Goal: Information Seeking & Learning: Learn about a topic

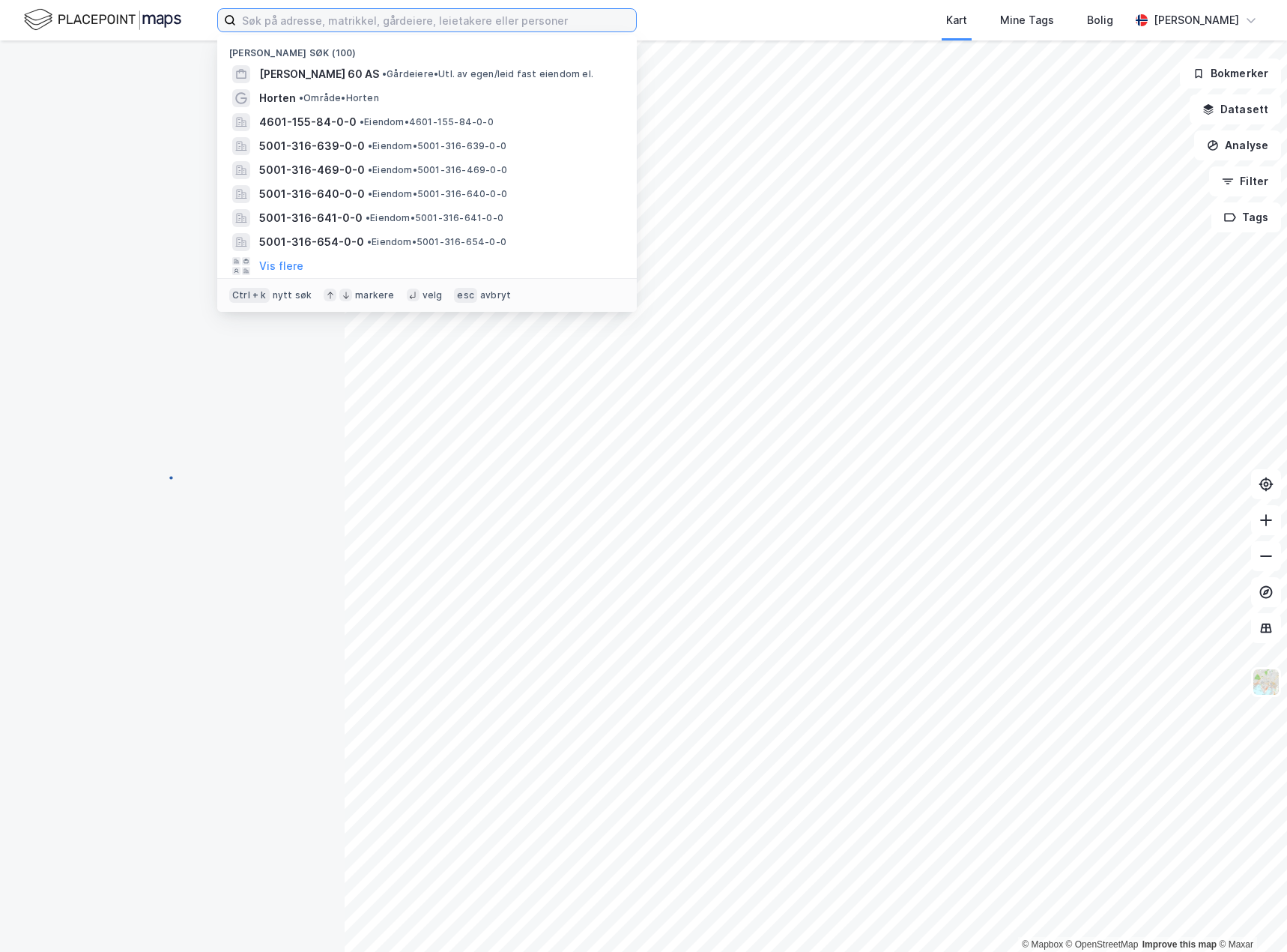
click at [341, 30] on input at bounding box center [436, 20] width 400 height 23
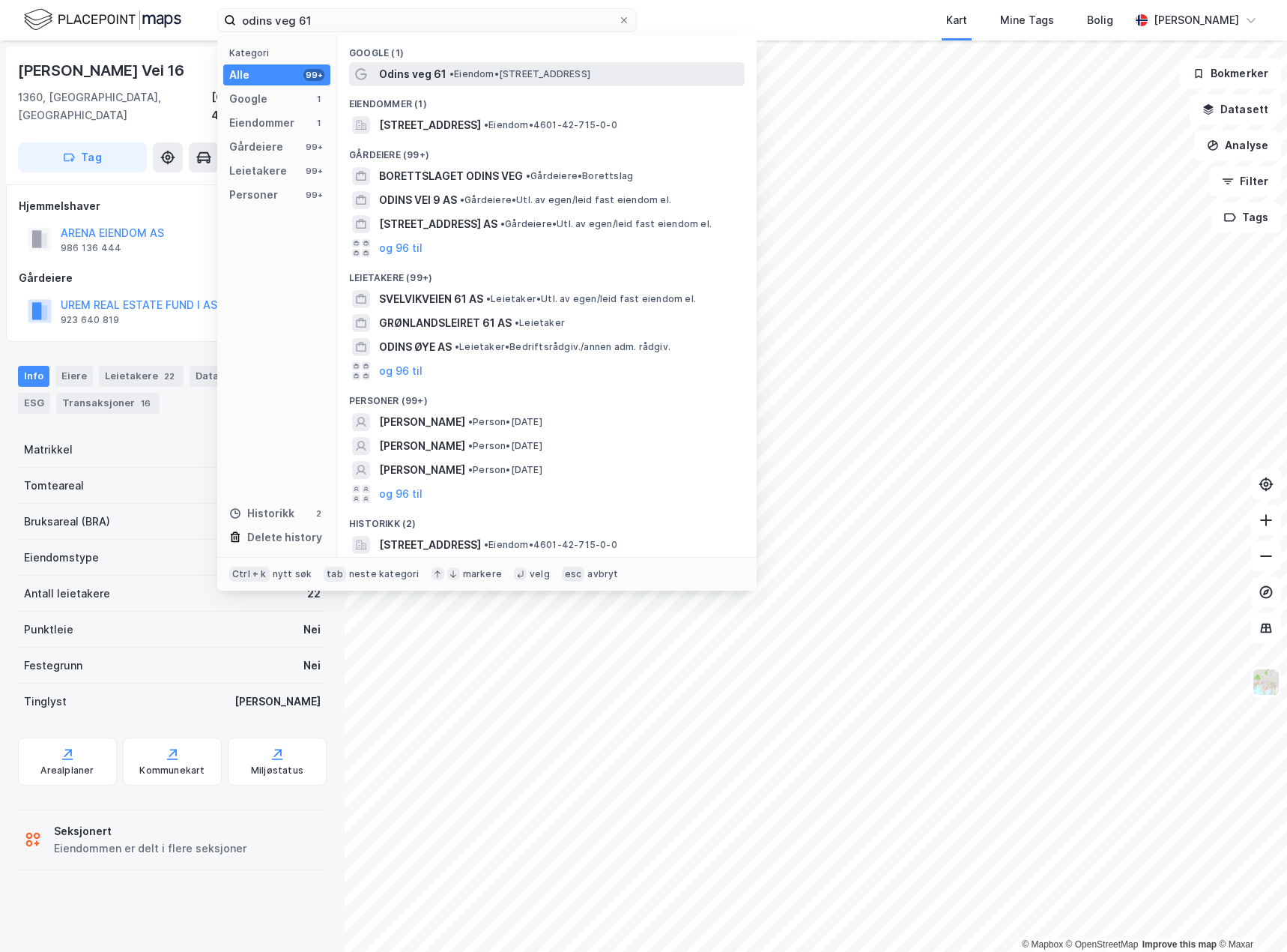
click at [457, 75] on span "• Eiendom • [STREET_ADDRESS]" at bounding box center [520, 74] width 141 height 12
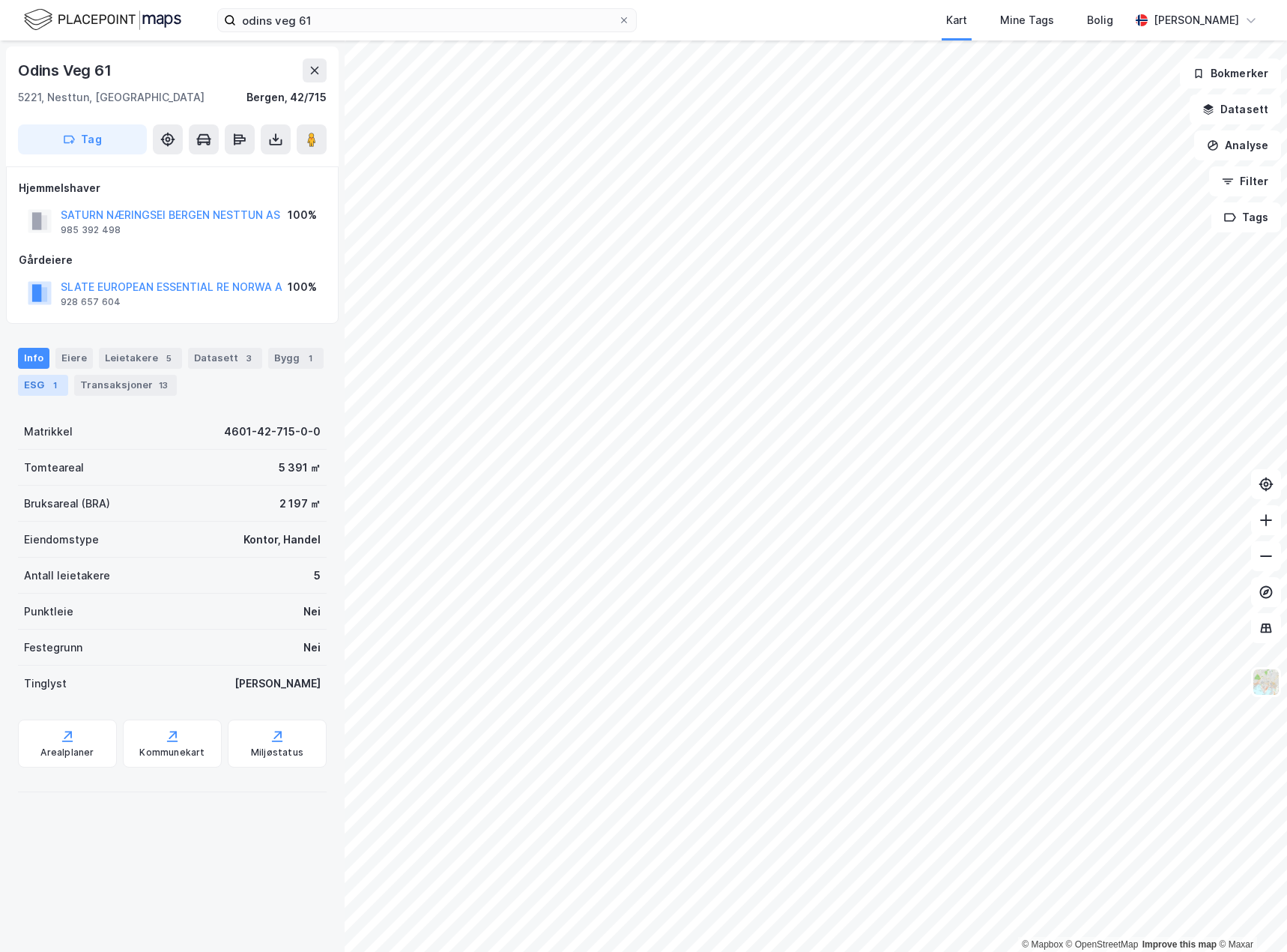
click at [33, 385] on div "ESG 1" at bounding box center [43, 385] width 50 height 21
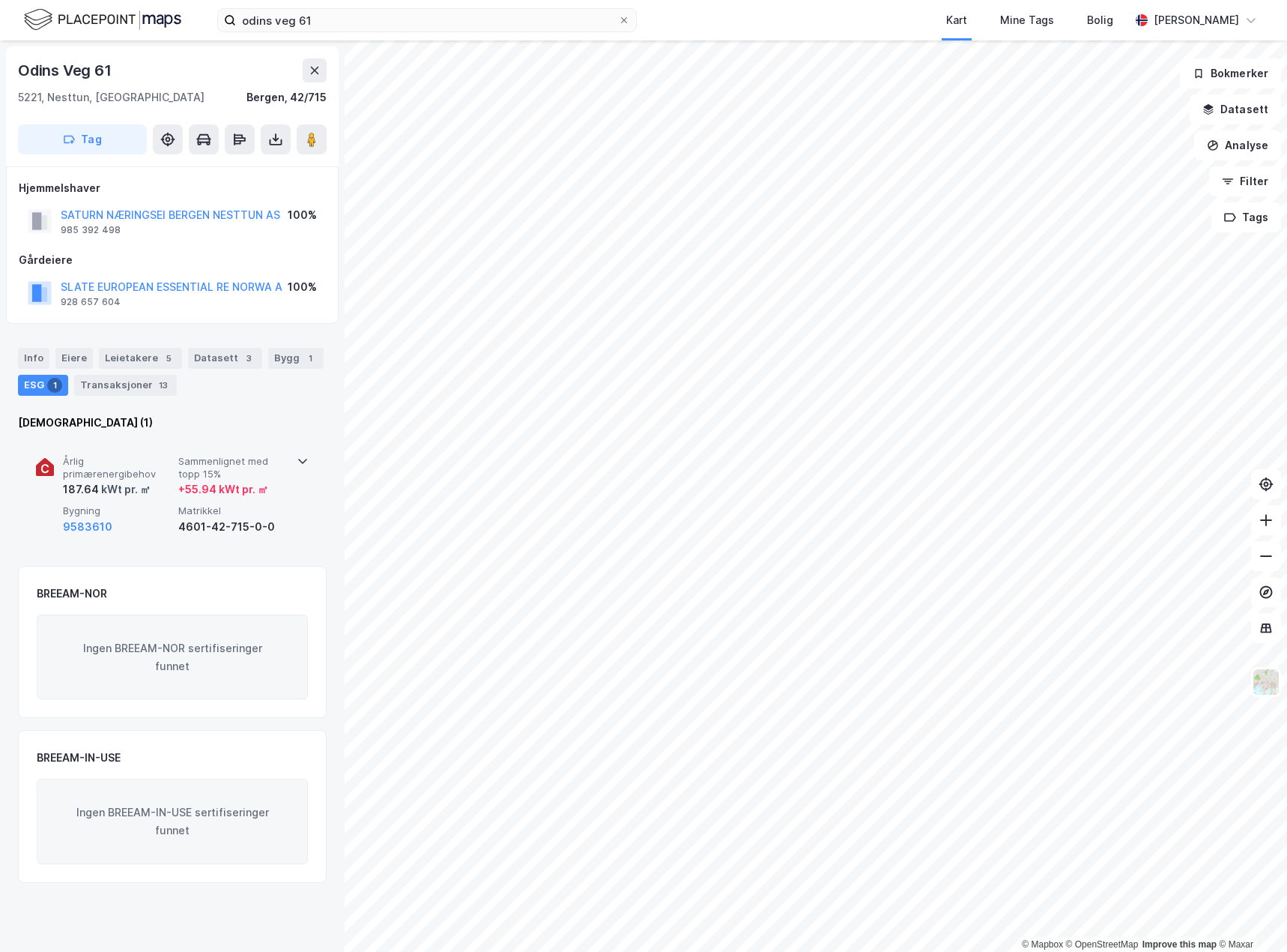
click at [50, 468] on icon at bounding box center [45, 467] width 18 height 18
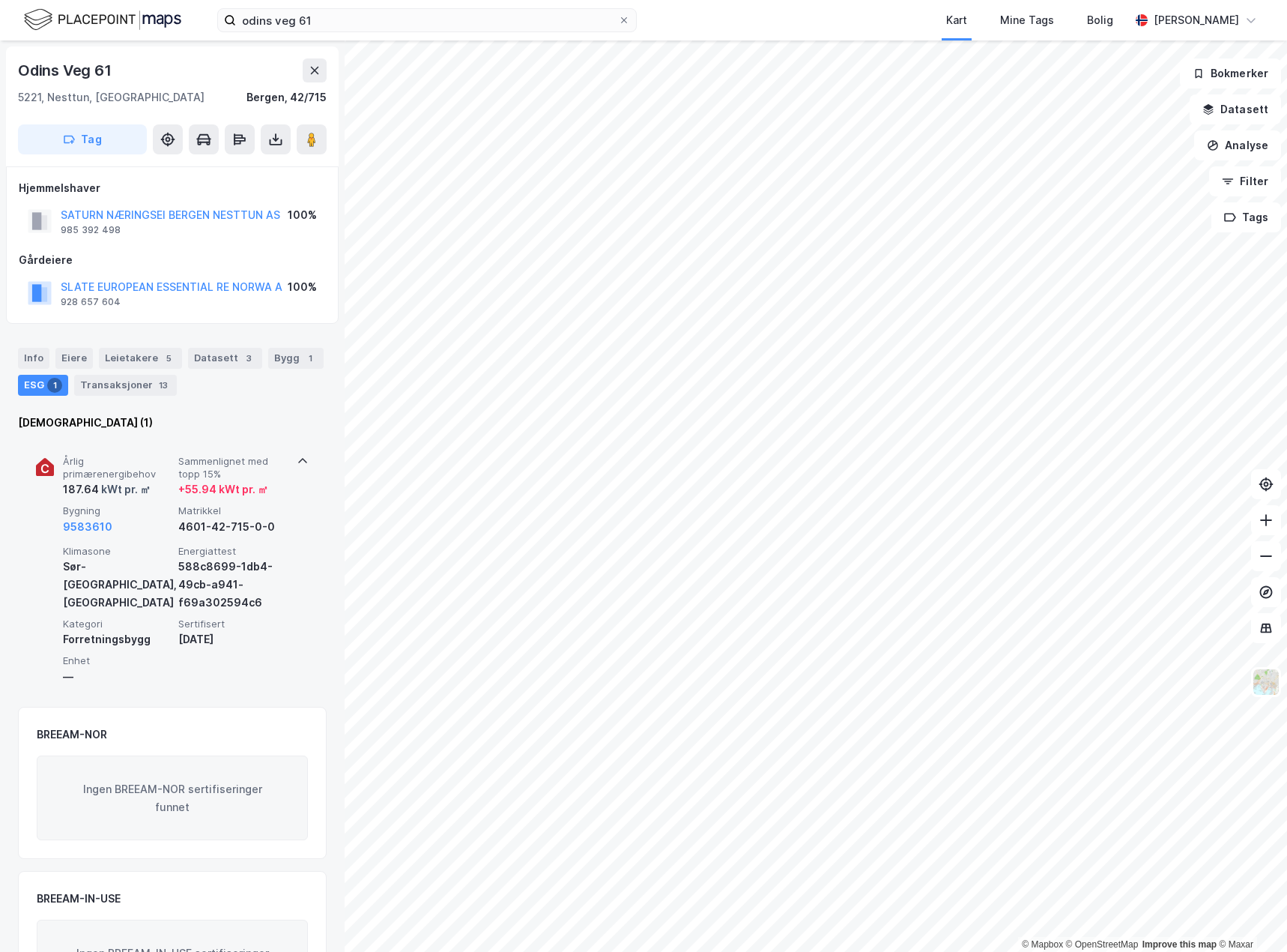
click at [63, 472] on span "Årlig primærenergibehov" at bounding box center [117, 468] width 109 height 27
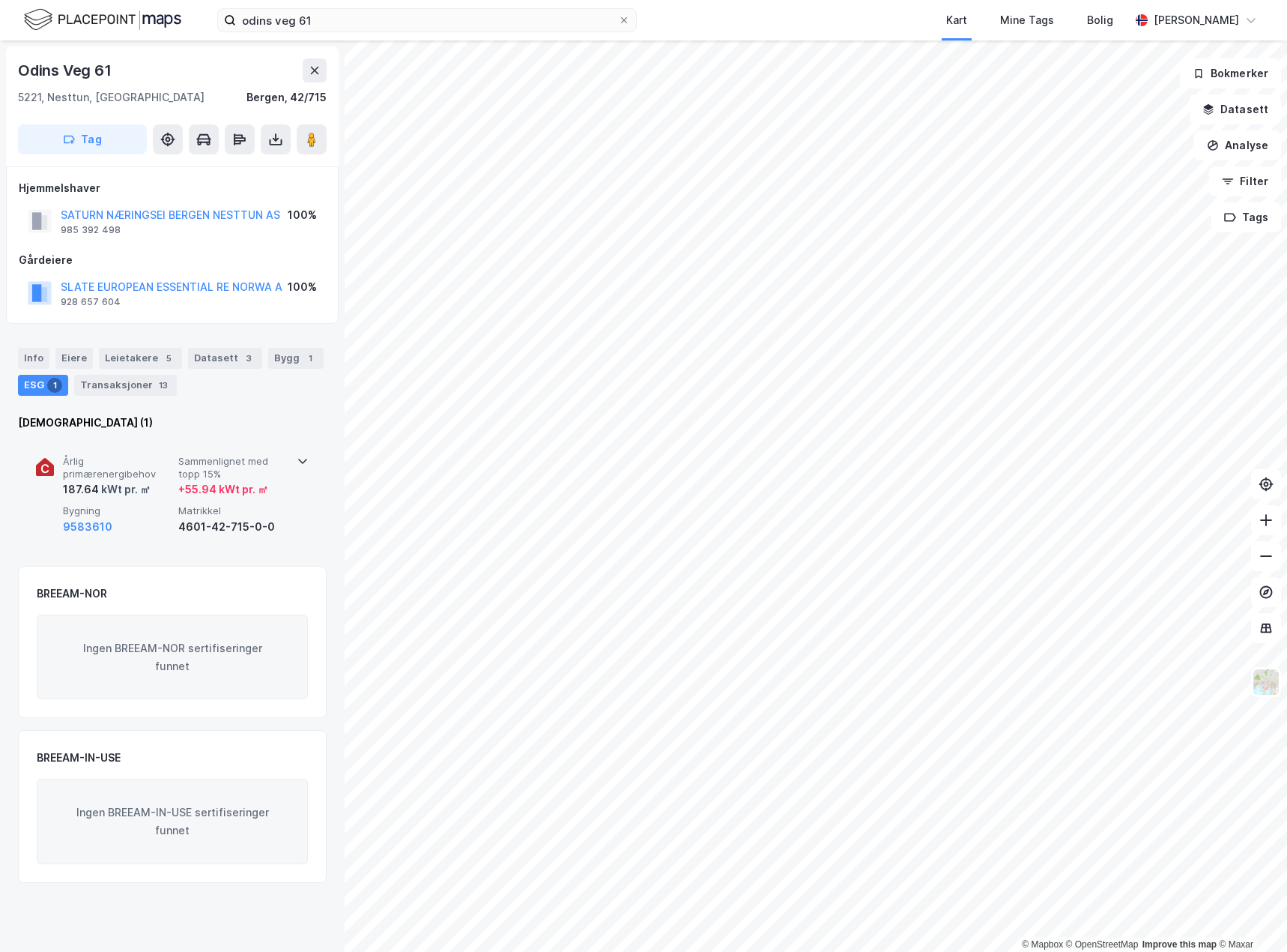
click at [63, 472] on span "Årlig primærenergibehov" at bounding box center [117, 468] width 109 height 27
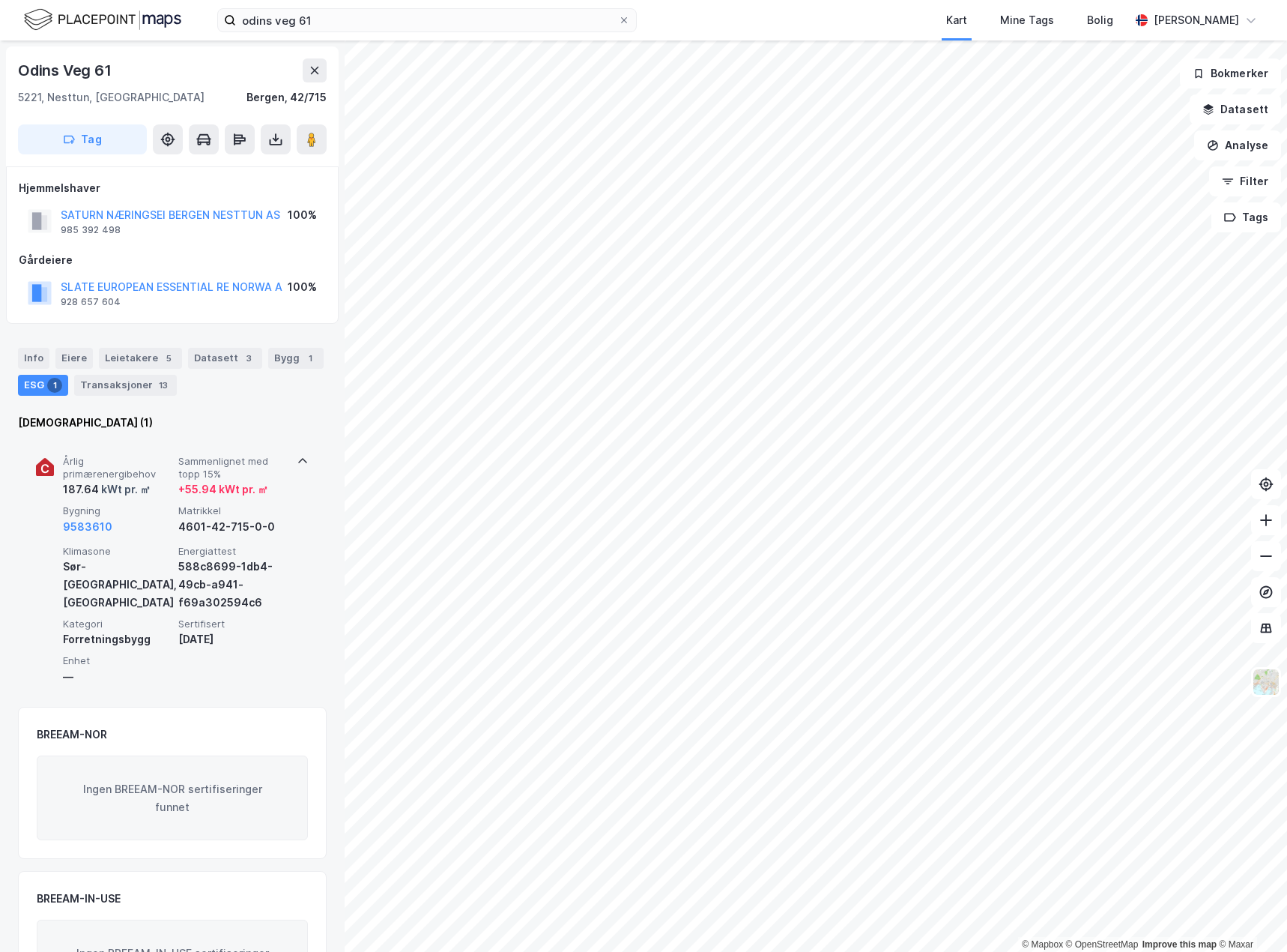
click at [220, 487] on div "+ 55.94 kWt pr. ㎡" at bounding box center [223, 490] width 90 height 18
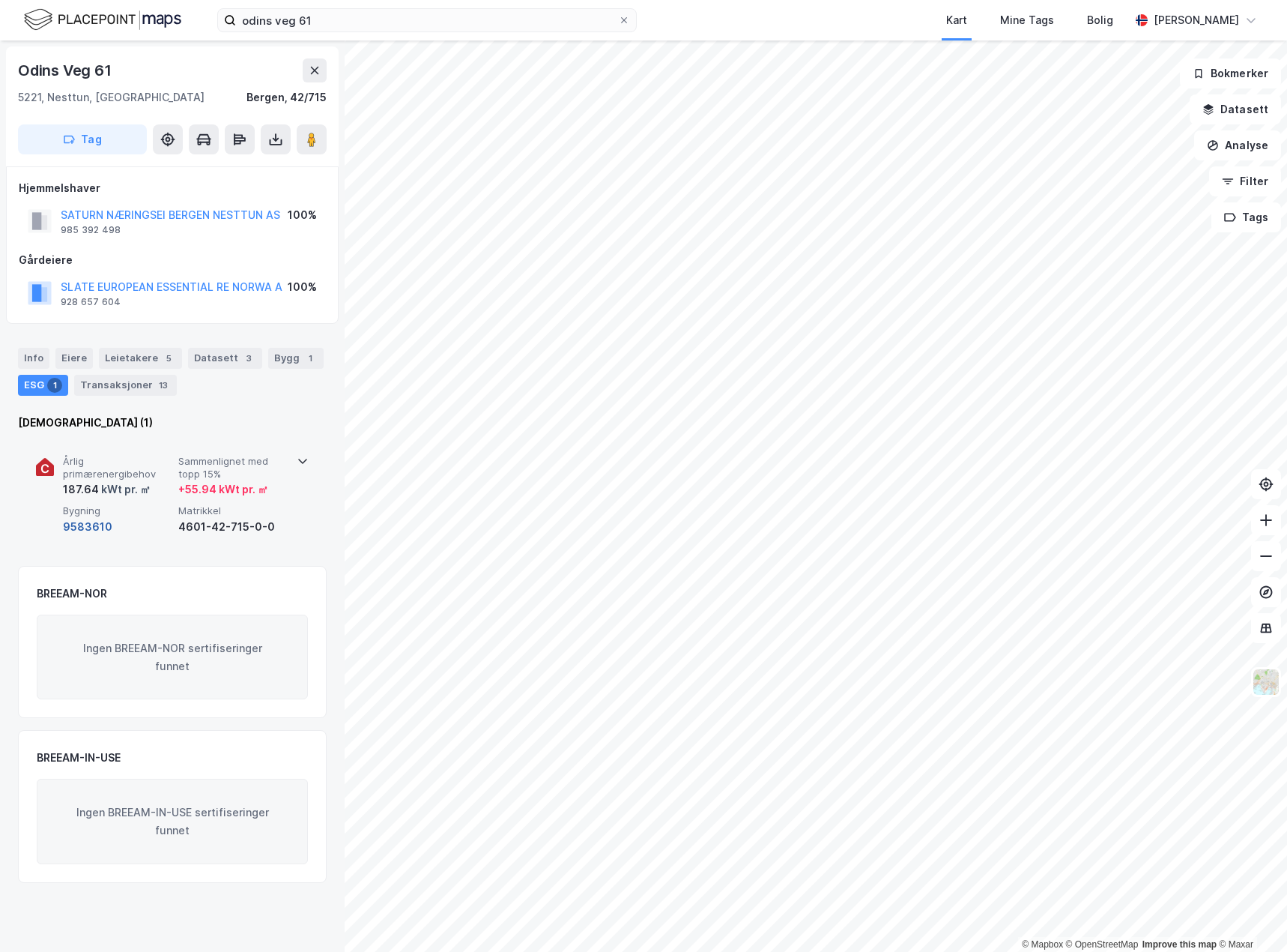
click at [76, 520] on button "9583610" at bounding box center [87, 527] width 49 height 18
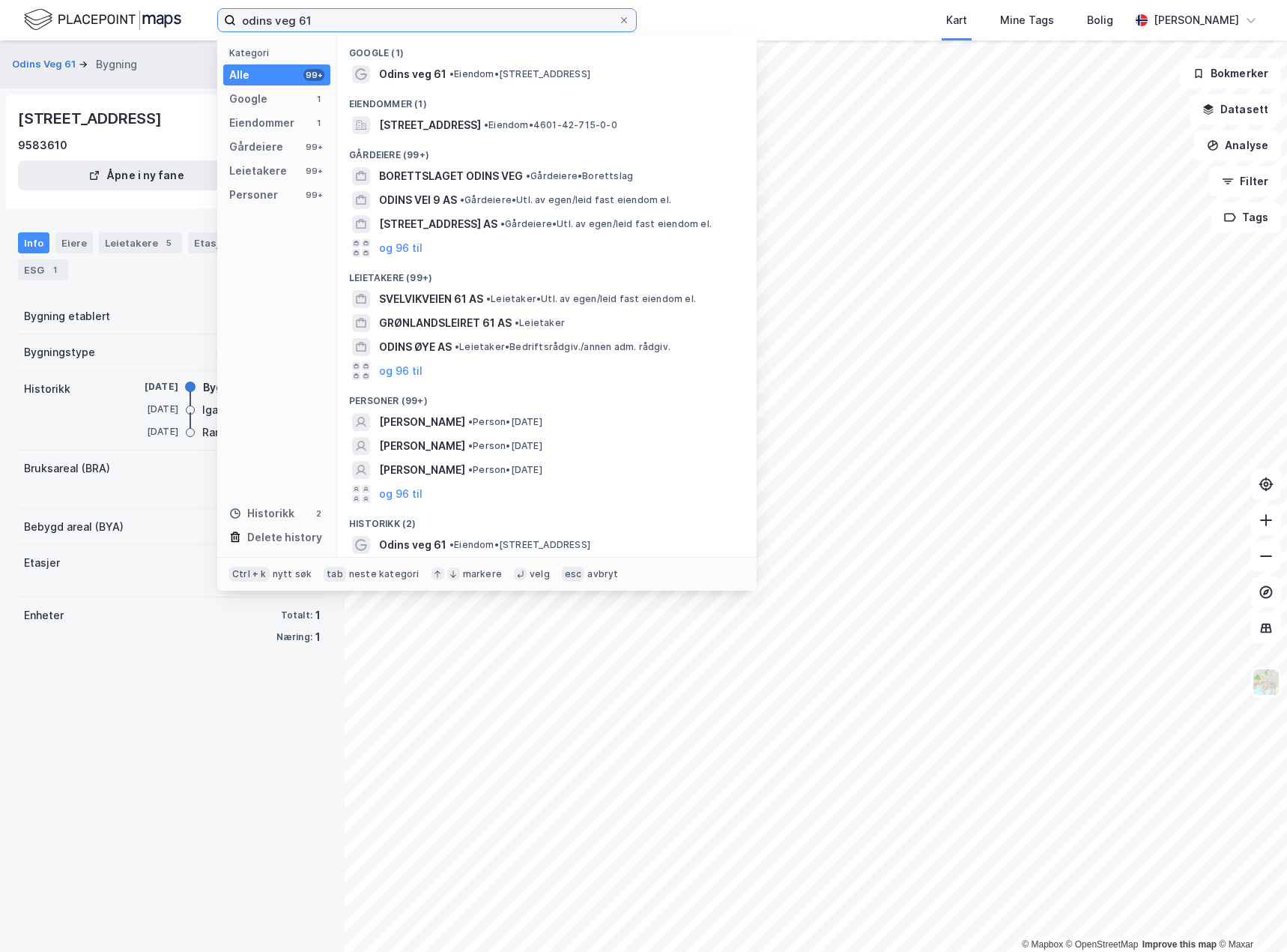
drag, startPoint x: 374, startPoint y: 15, endPoint x: 134, endPoint y: 19, distance: 240.0
click at [134, 19] on div "odins veg 61 Kategori Alle 99+ Google 1 Eiendommer 1 Gårdeiere 99+ Leietakere 9…" at bounding box center [644, 20] width 1287 height 40
paste input "Buervegen 14"
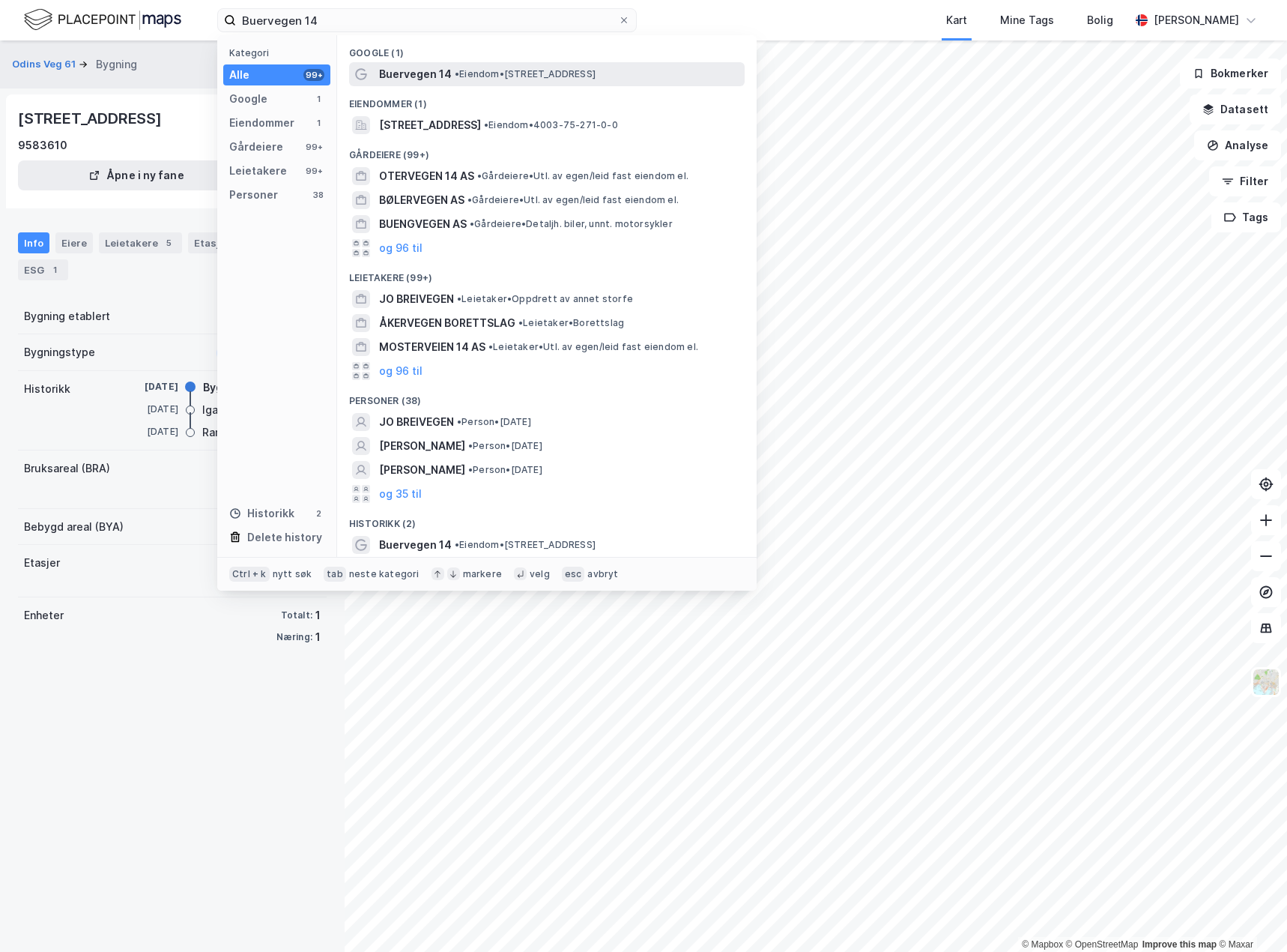
click at [505, 69] on span "• Eiendom • [STREET_ADDRESS]" at bounding box center [525, 74] width 141 height 12
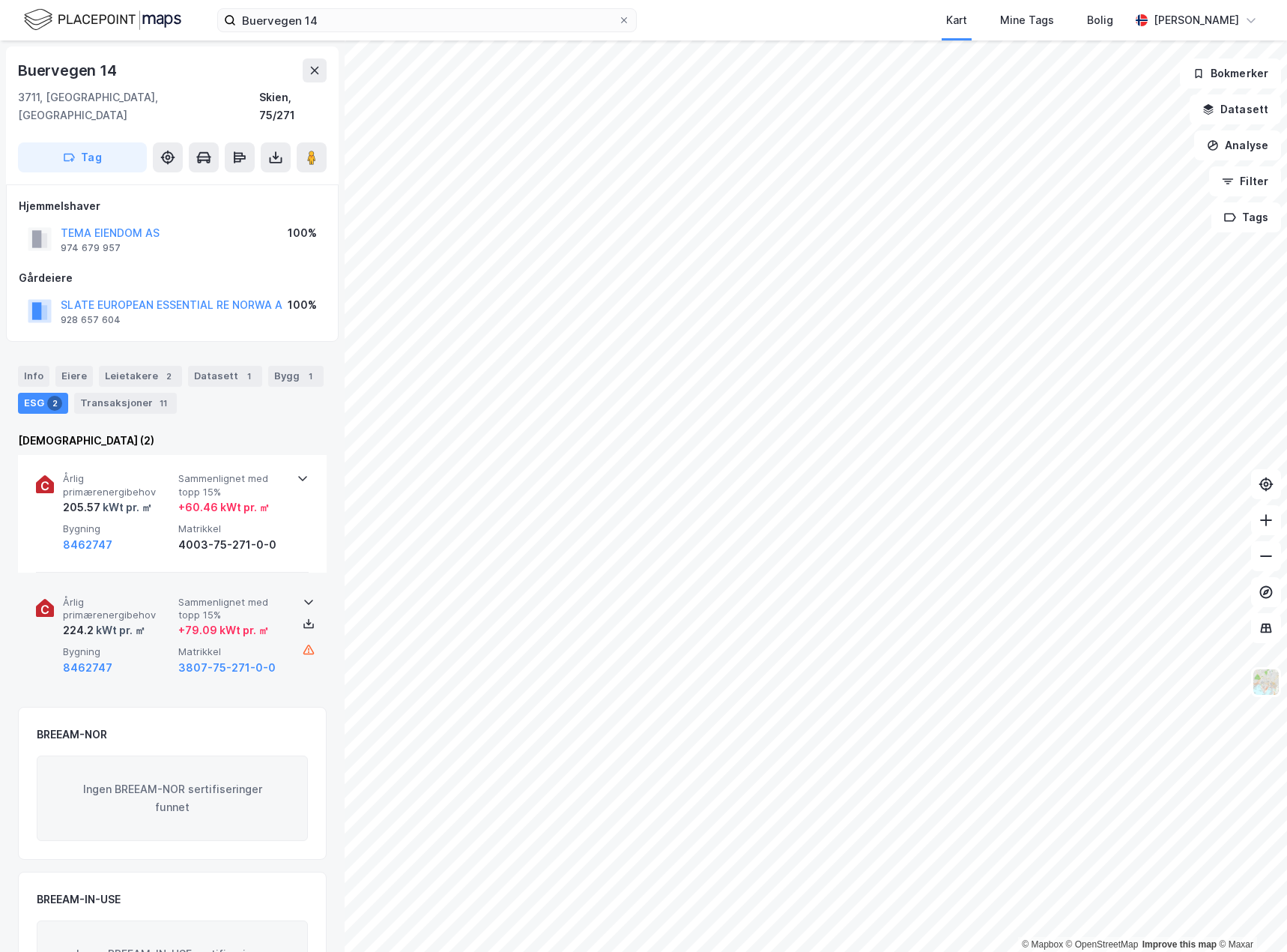
click at [304, 596] on icon at bounding box center [308, 602] width 12 height 12
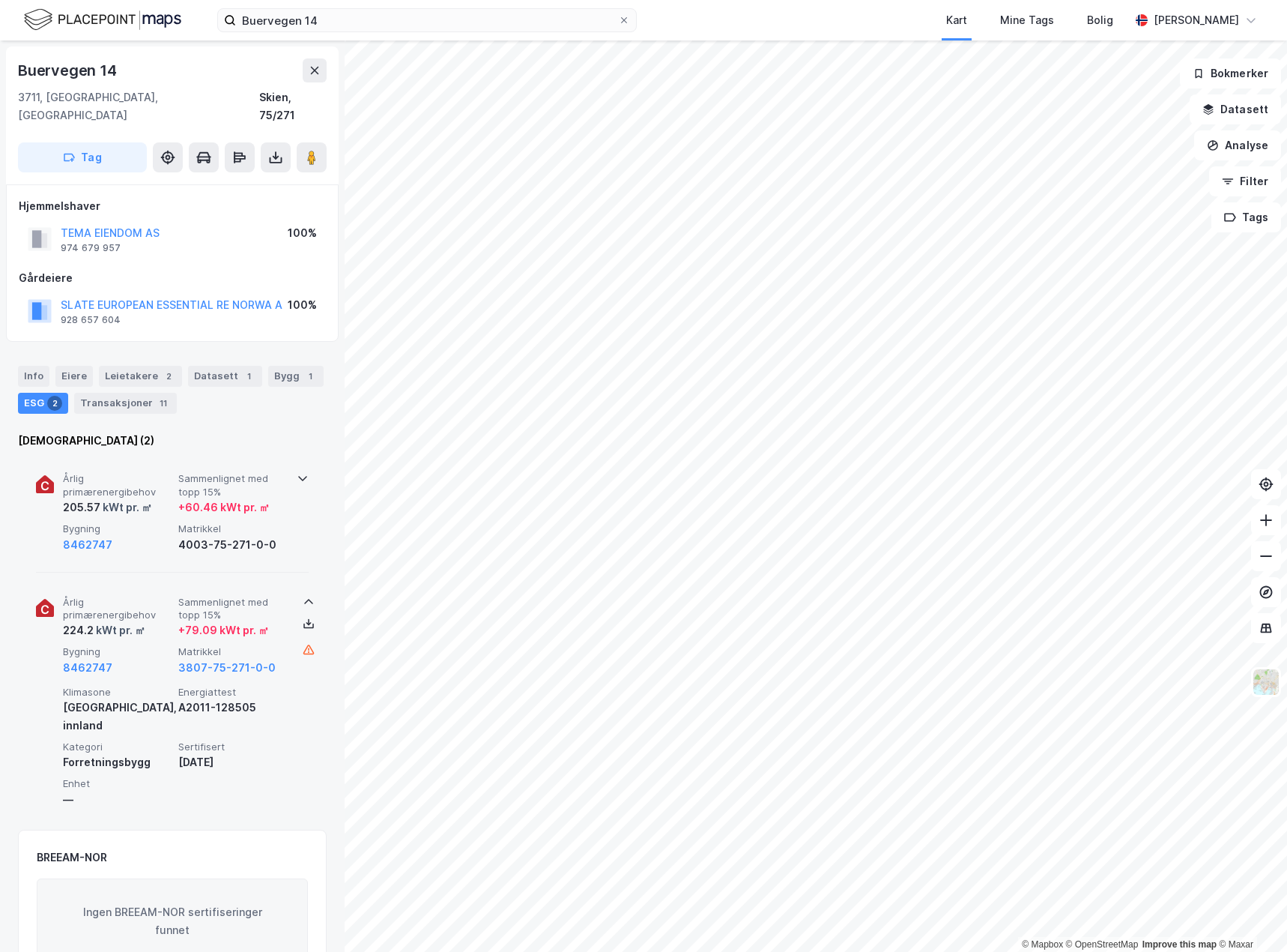
click at [299, 472] on icon at bounding box center [302, 478] width 12 height 12
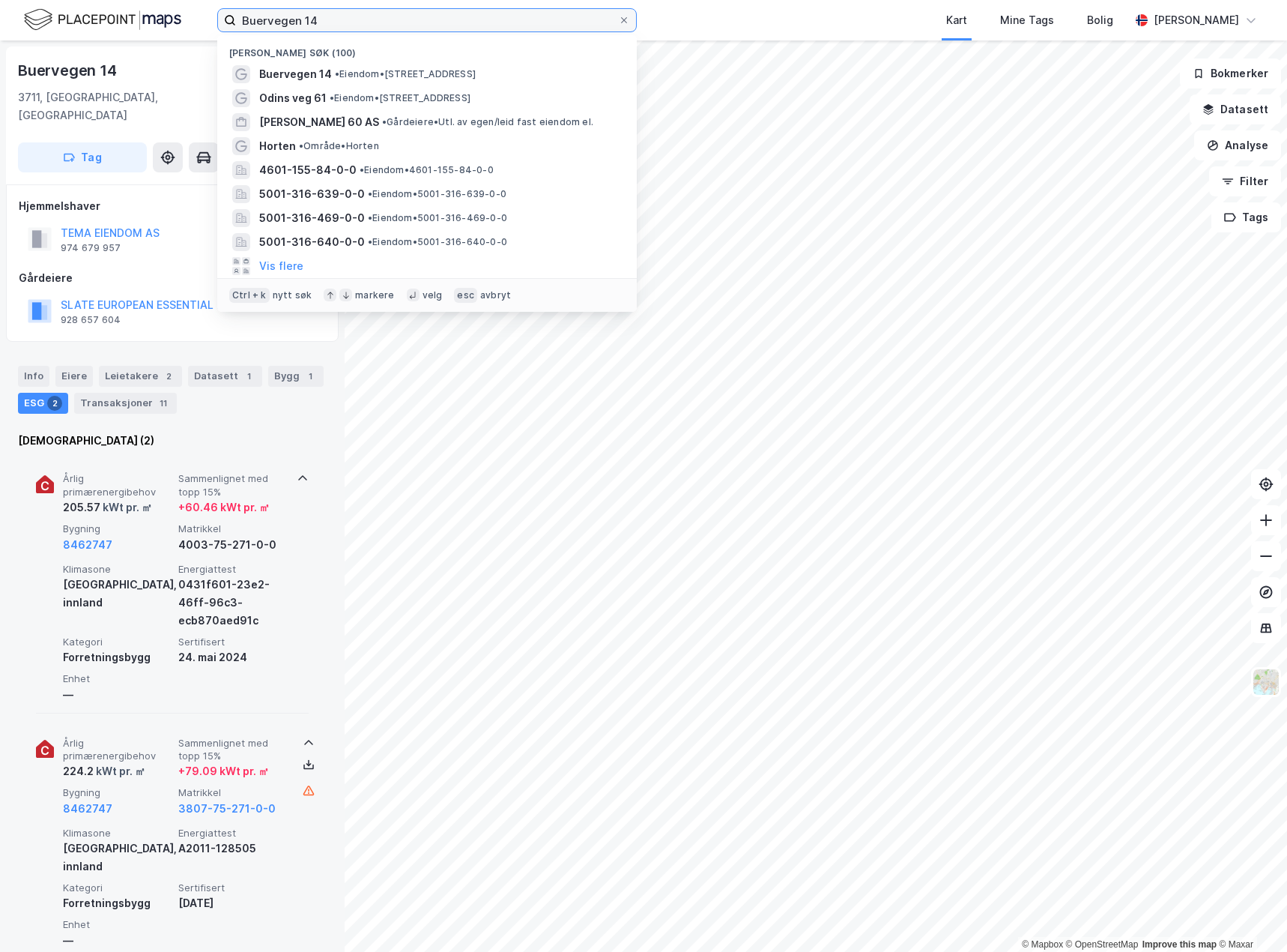
drag, startPoint x: 337, startPoint y: 16, endPoint x: 158, endPoint y: 27, distance: 179.3
click at [159, 27] on div "Buervegen 14 Nylige søk (100) Buervegen 14 • Eiendom • [STREET_ADDRESS] • Eiend…" at bounding box center [644, 20] width 1287 height 40
paste input "[STREET_ADDRESS]"
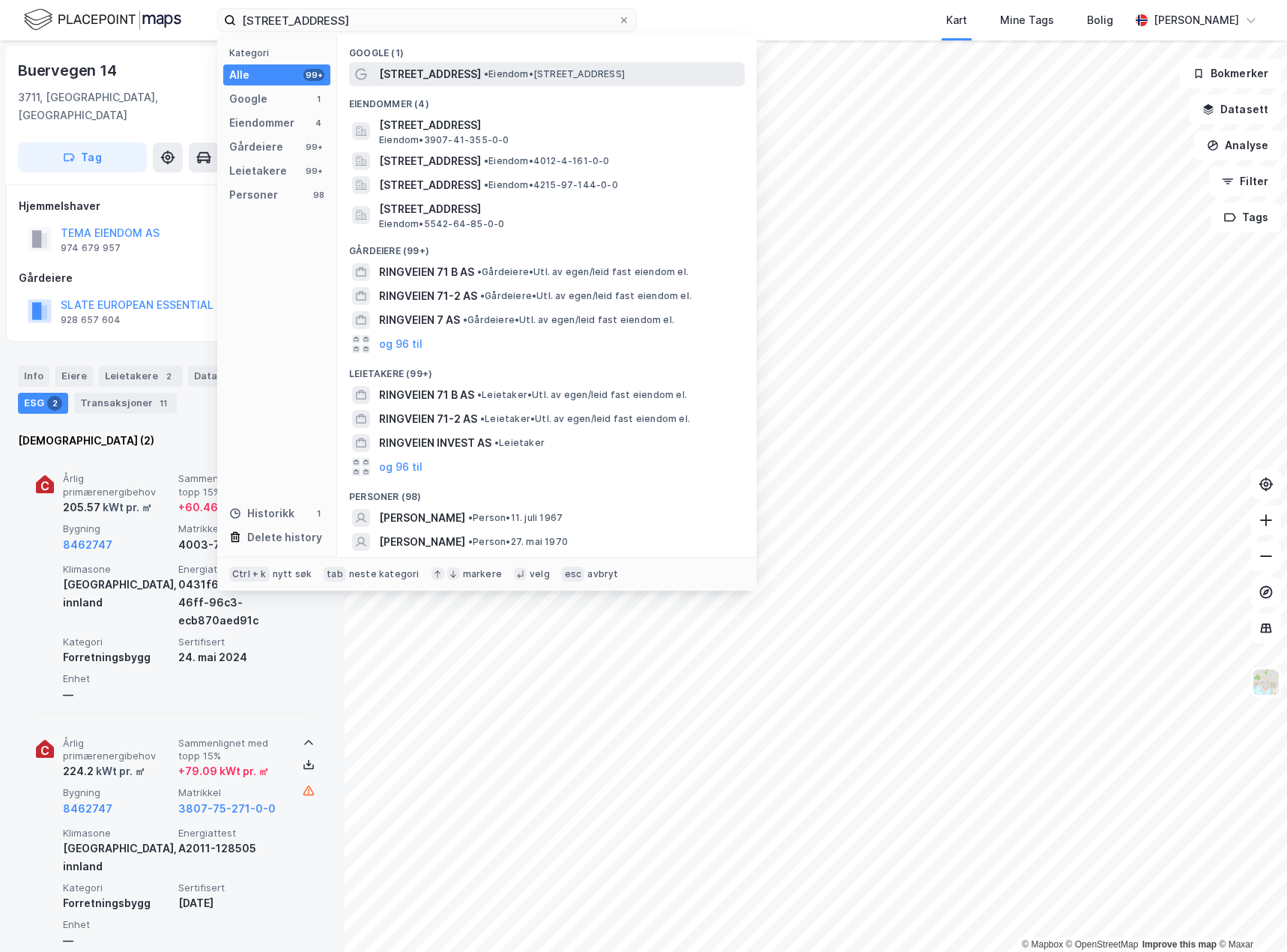
click at [484, 74] on span "• Eiendom • [STREET_ADDRESS]" at bounding box center [555, 74] width 141 height 12
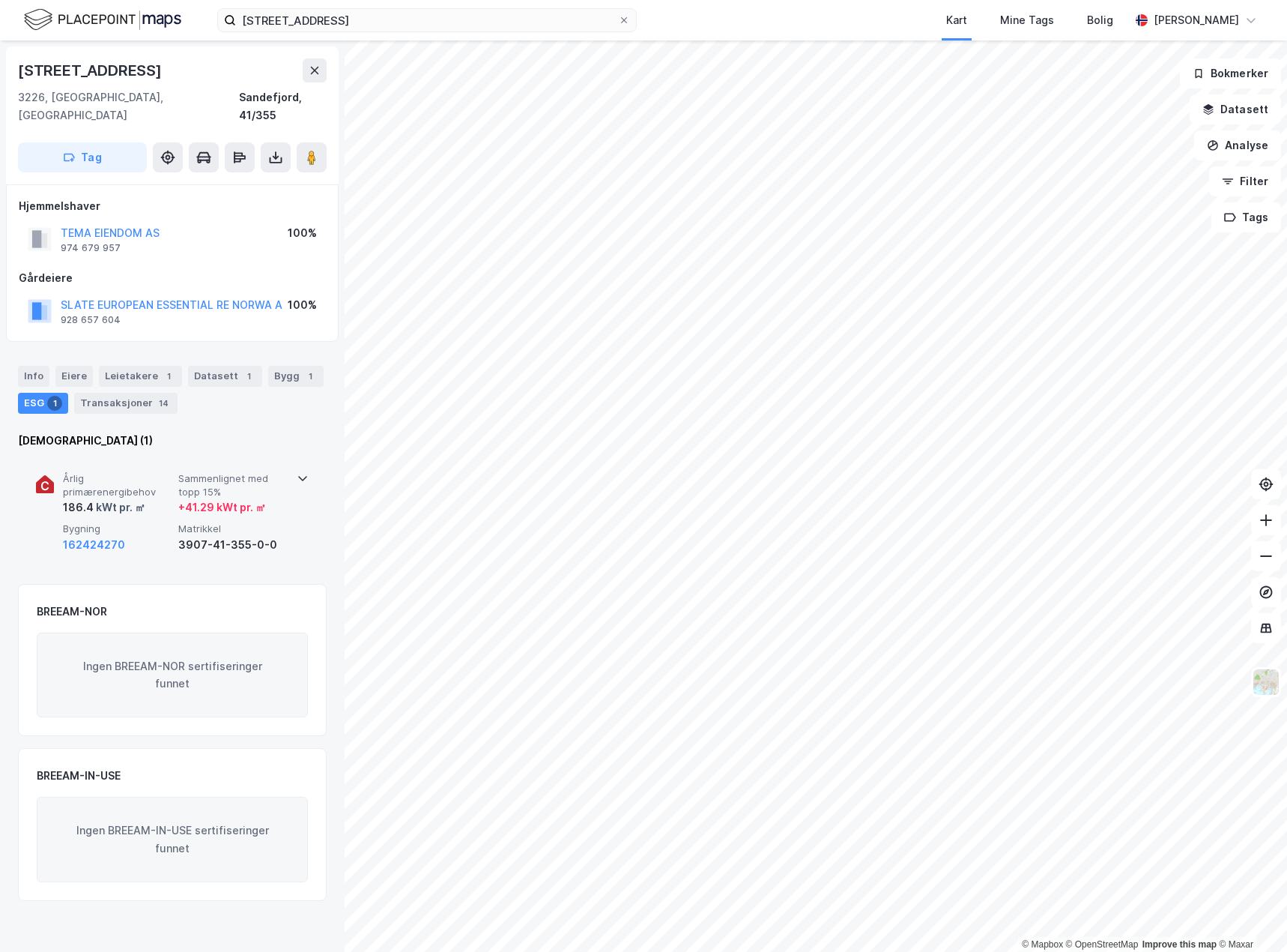
click at [290, 460] on div "Årlig primærenergibehov 186.4 kWt pr. ㎡ Sammenlignet med topp 15% + 41.29 kWt p…" at bounding box center [172, 512] width 273 height 116
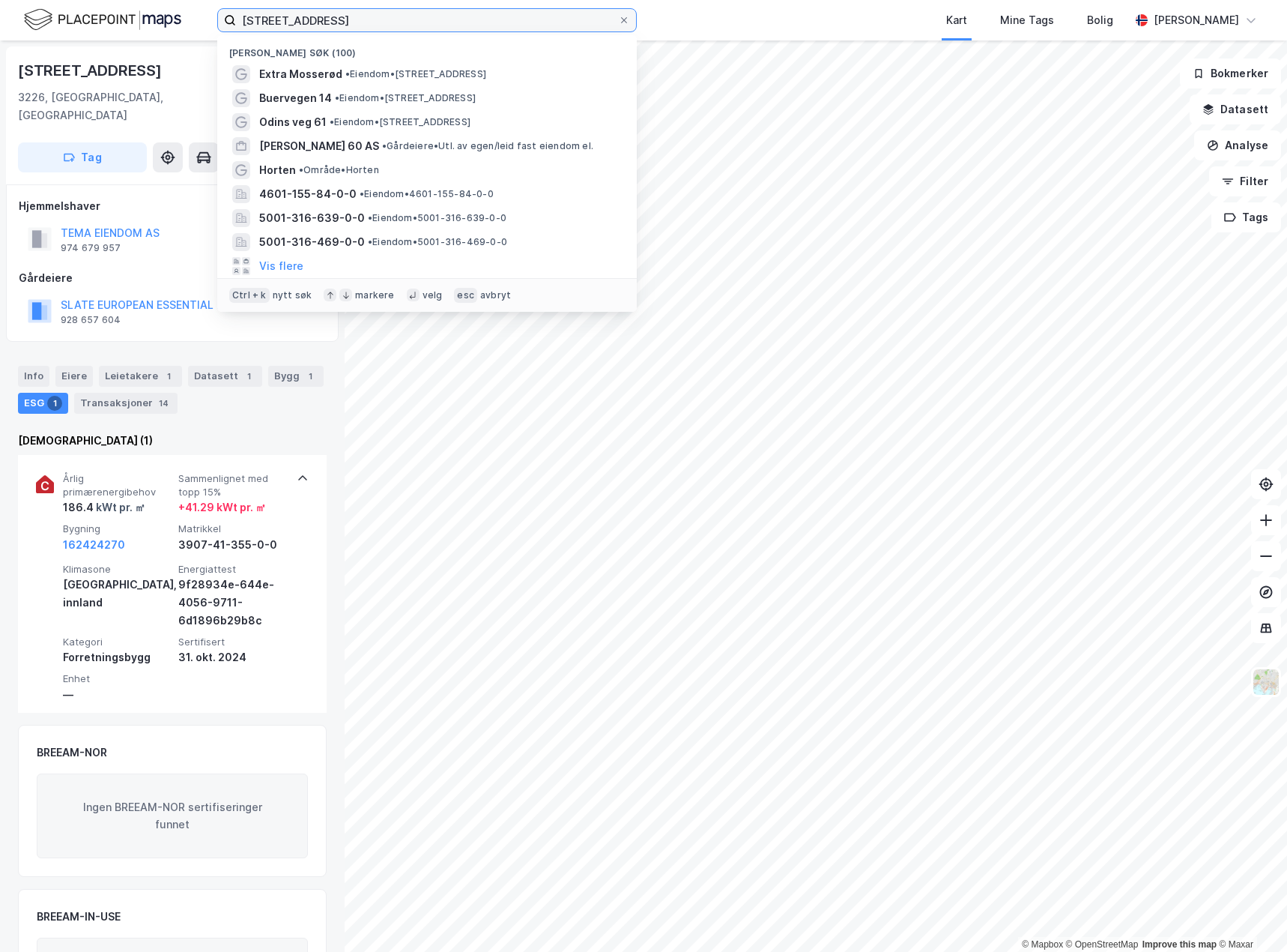
drag, startPoint x: 330, startPoint y: 22, endPoint x: 113, endPoint y: 14, distance: 217.1
click at [113, 14] on div "Ringveien 71 Nylige søk (100) Extra Mosserød • Eiendom • [STREET_ADDRESS] • Eie…" at bounding box center [644, 20] width 1287 height 40
paste input "Stårrvegen 5"
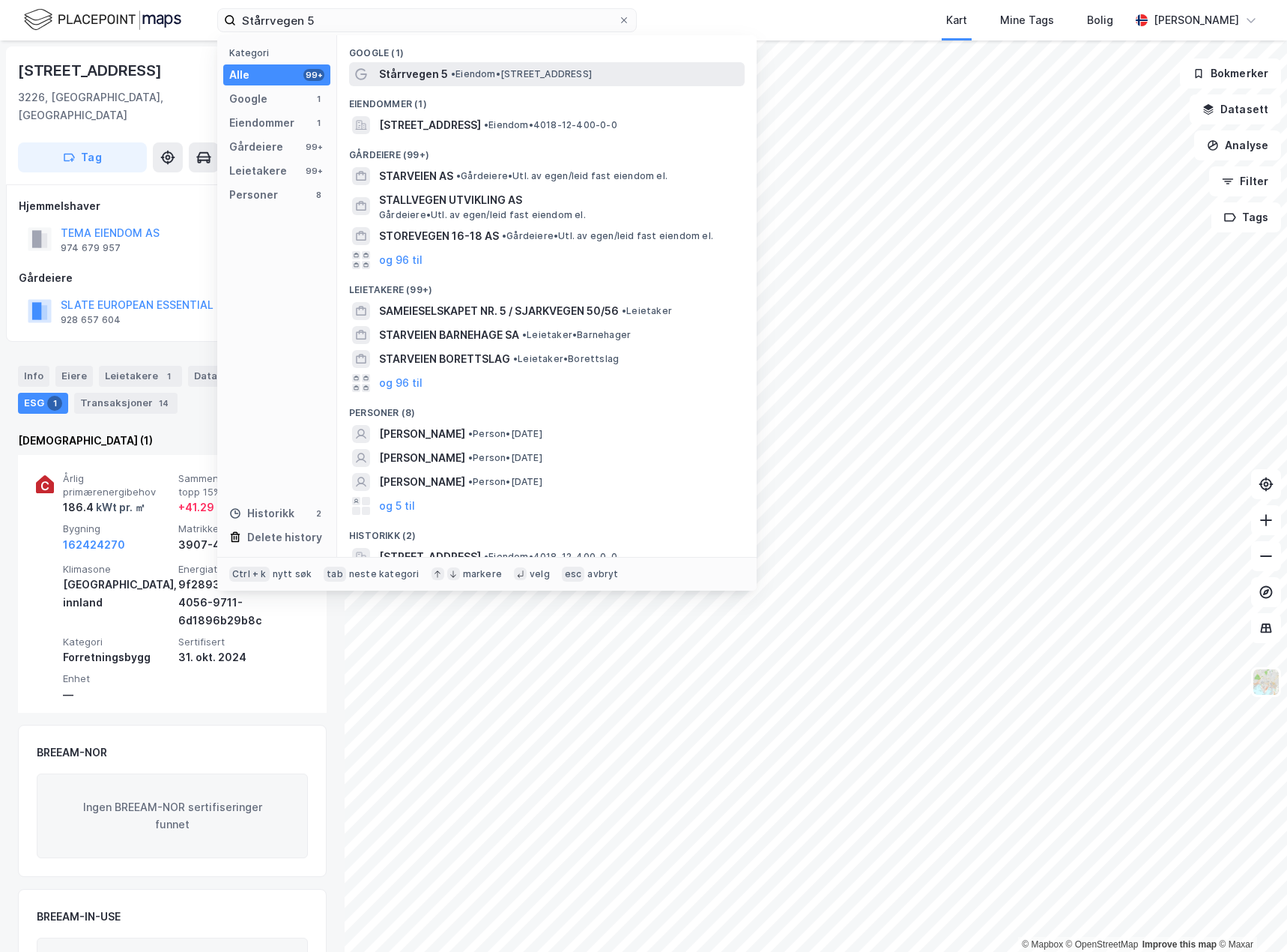
click at [558, 70] on span "• Eiendom • [STREET_ADDRESS]" at bounding box center [521, 74] width 141 height 12
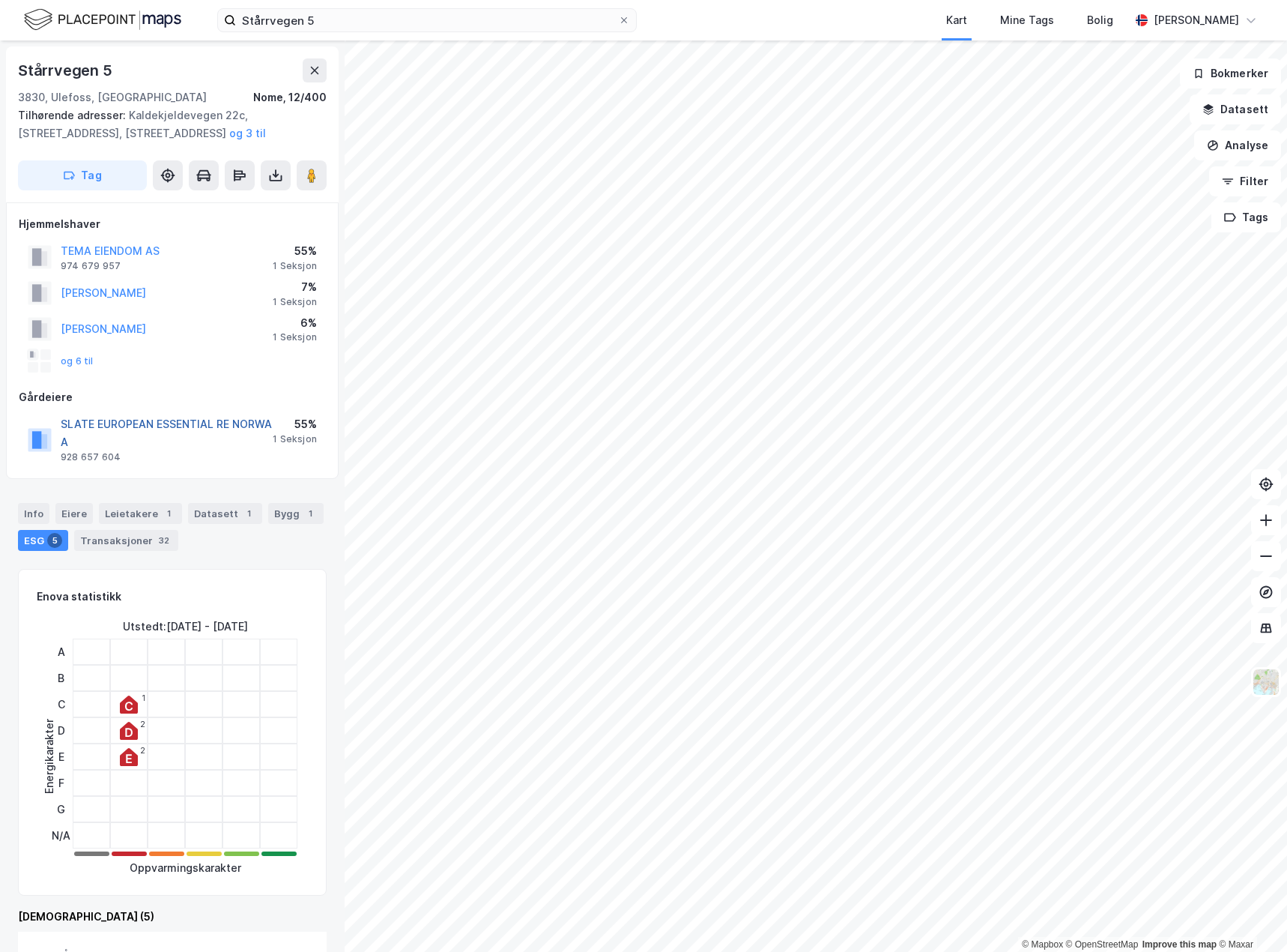
click at [0, 0] on button "SLATE EUROPEAN ESSENTIAL RE NORWA A" at bounding box center [0, 0] width 0 height 0
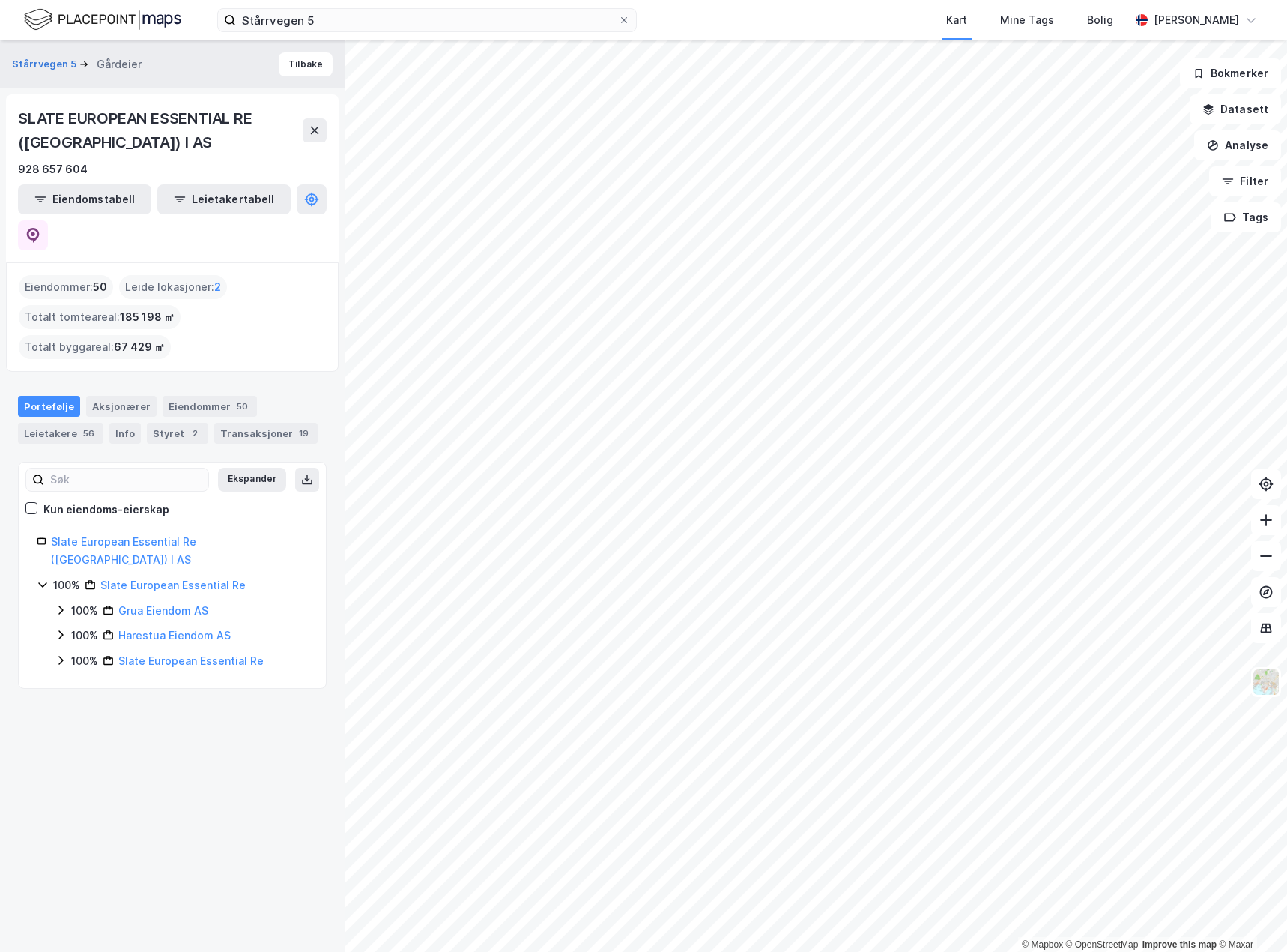
drag, startPoint x: 296, startPoint y: 580, endPoint x: 265, endPoint y: 553, distance: 41.1
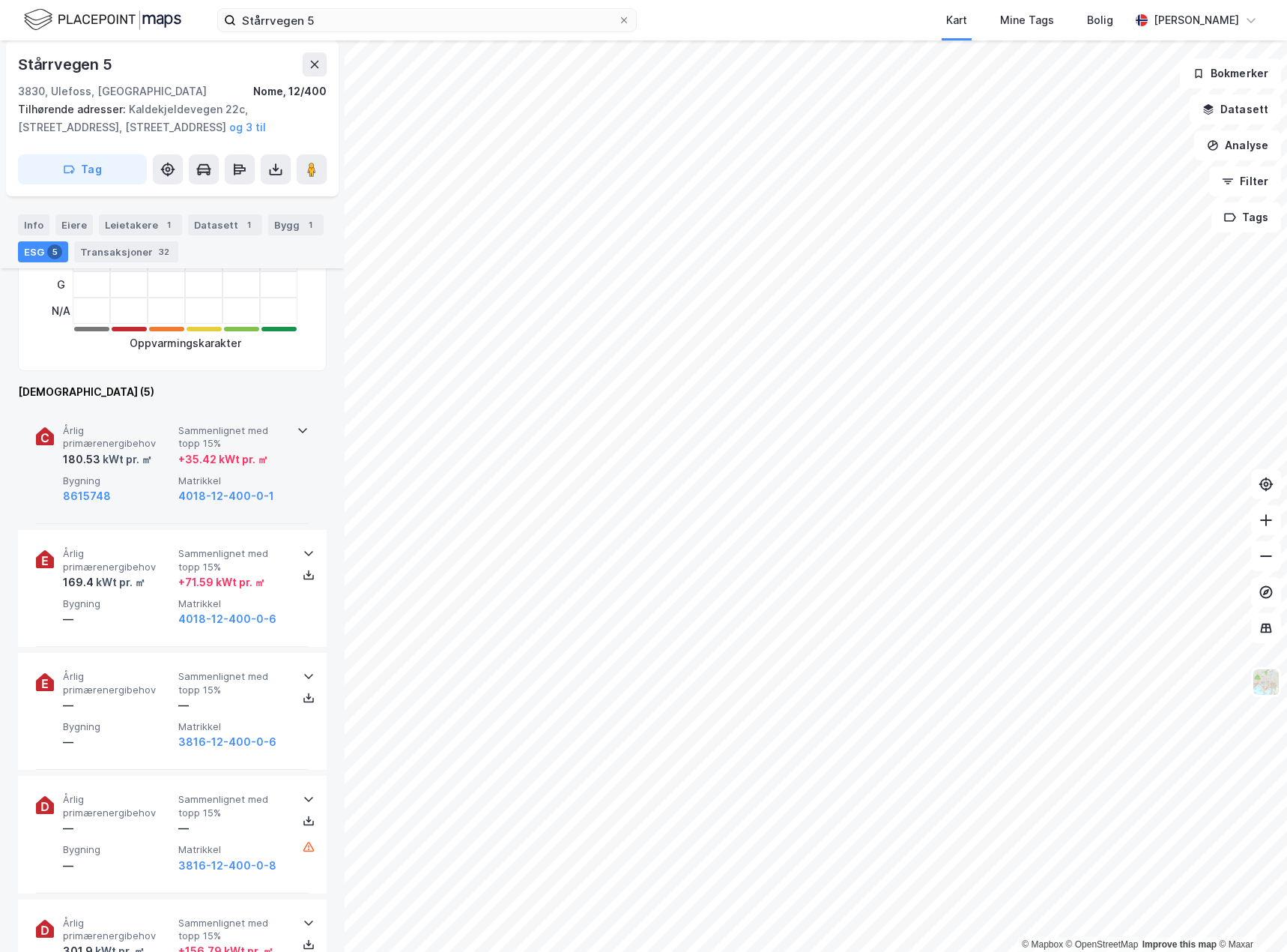
scroll to position [600, 0]
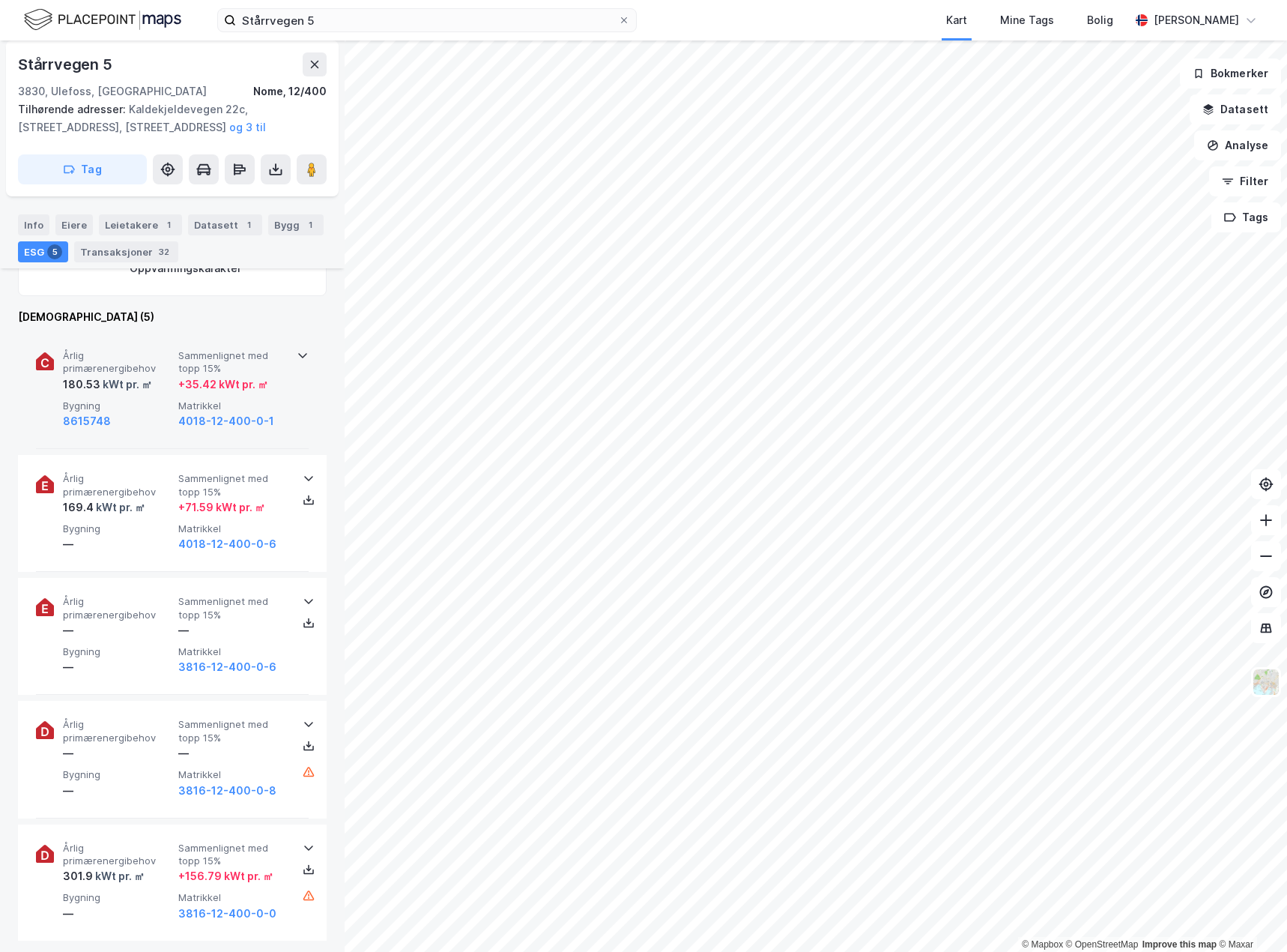
click at [298, 356] on icon at bounding box center [302, 355] width 9 height 5
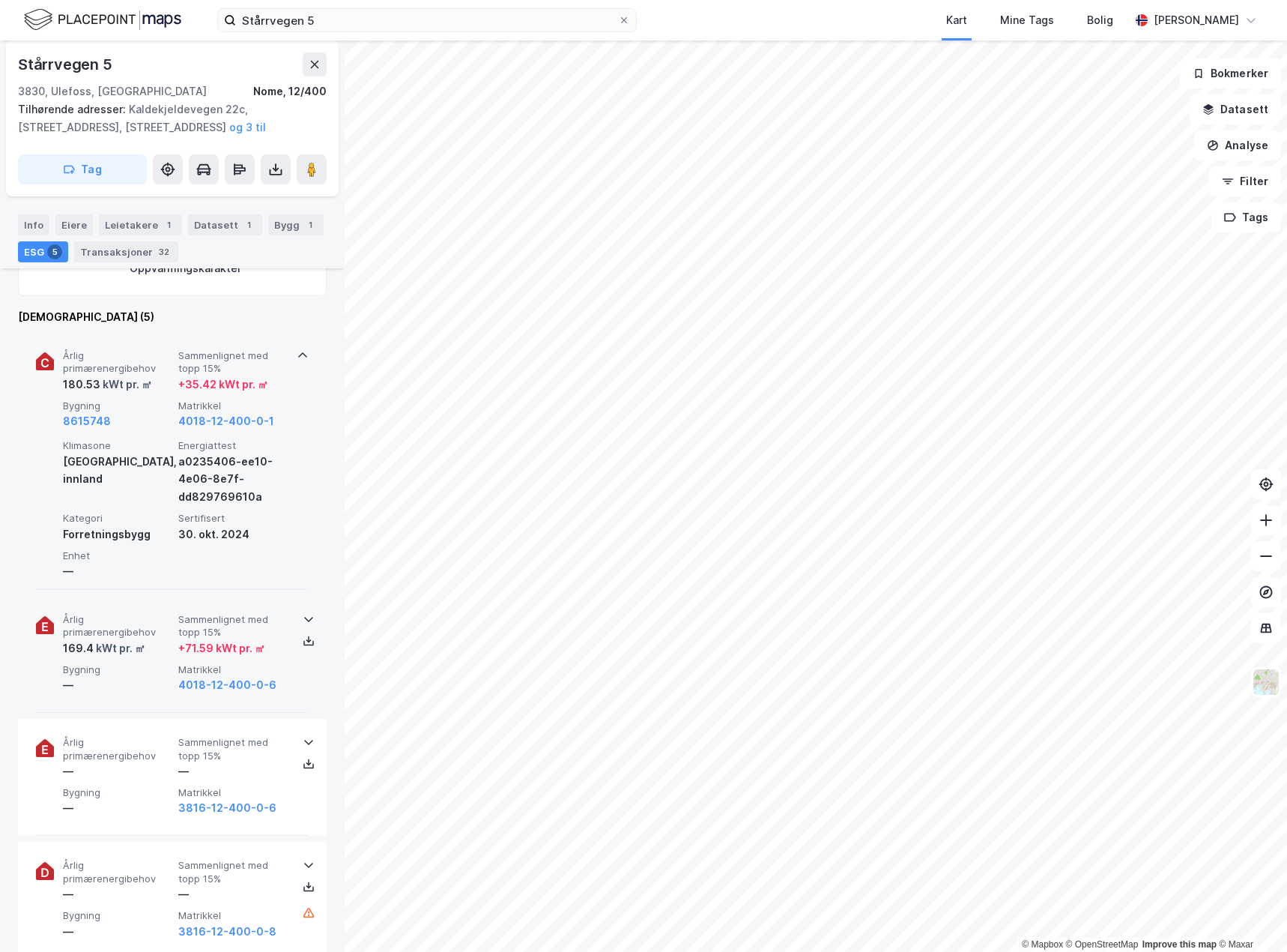
click at [304, 618] on icon at bounding box center [308, 619] width 12 height 12
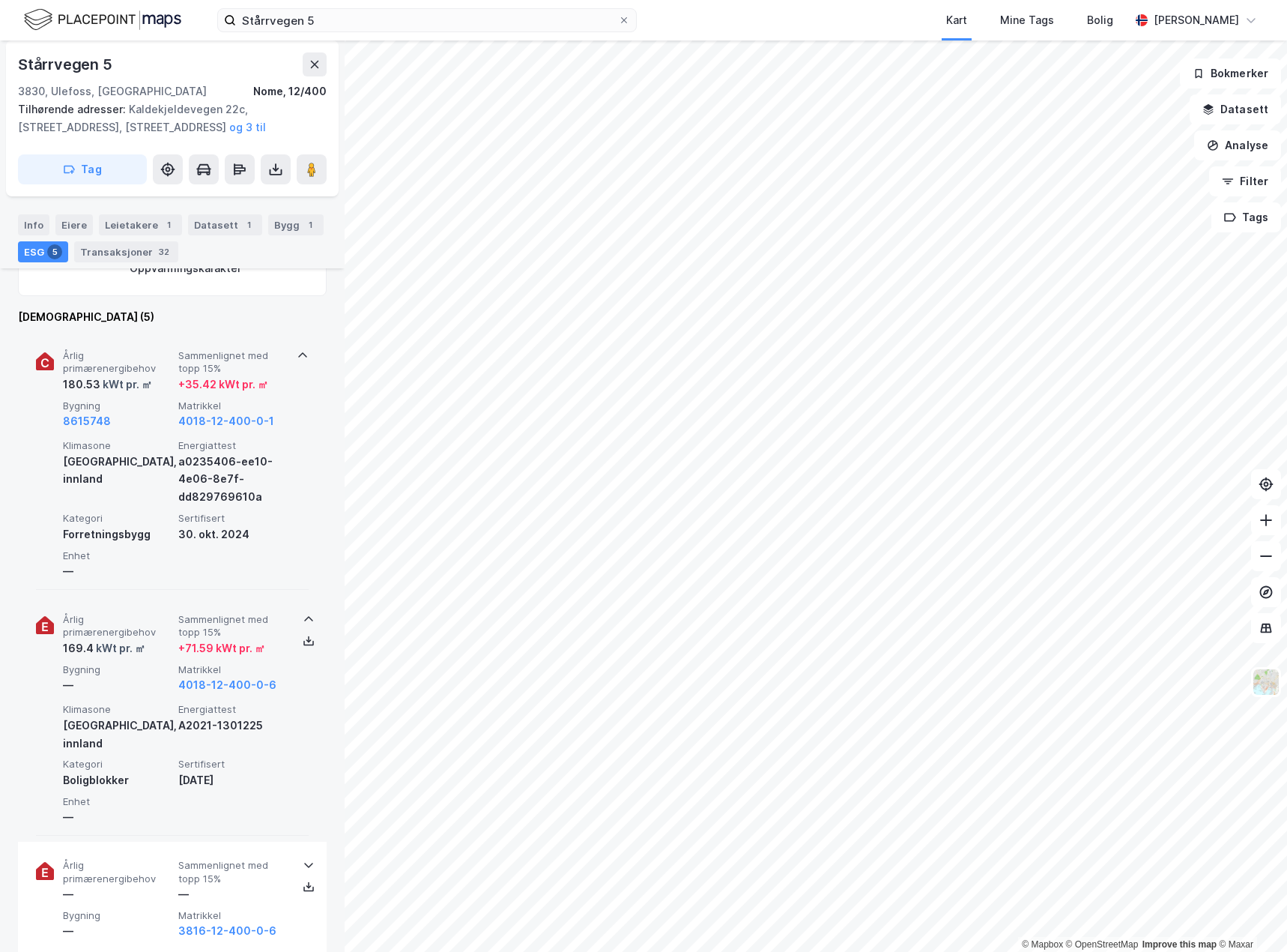
scroll to position [824, 0]
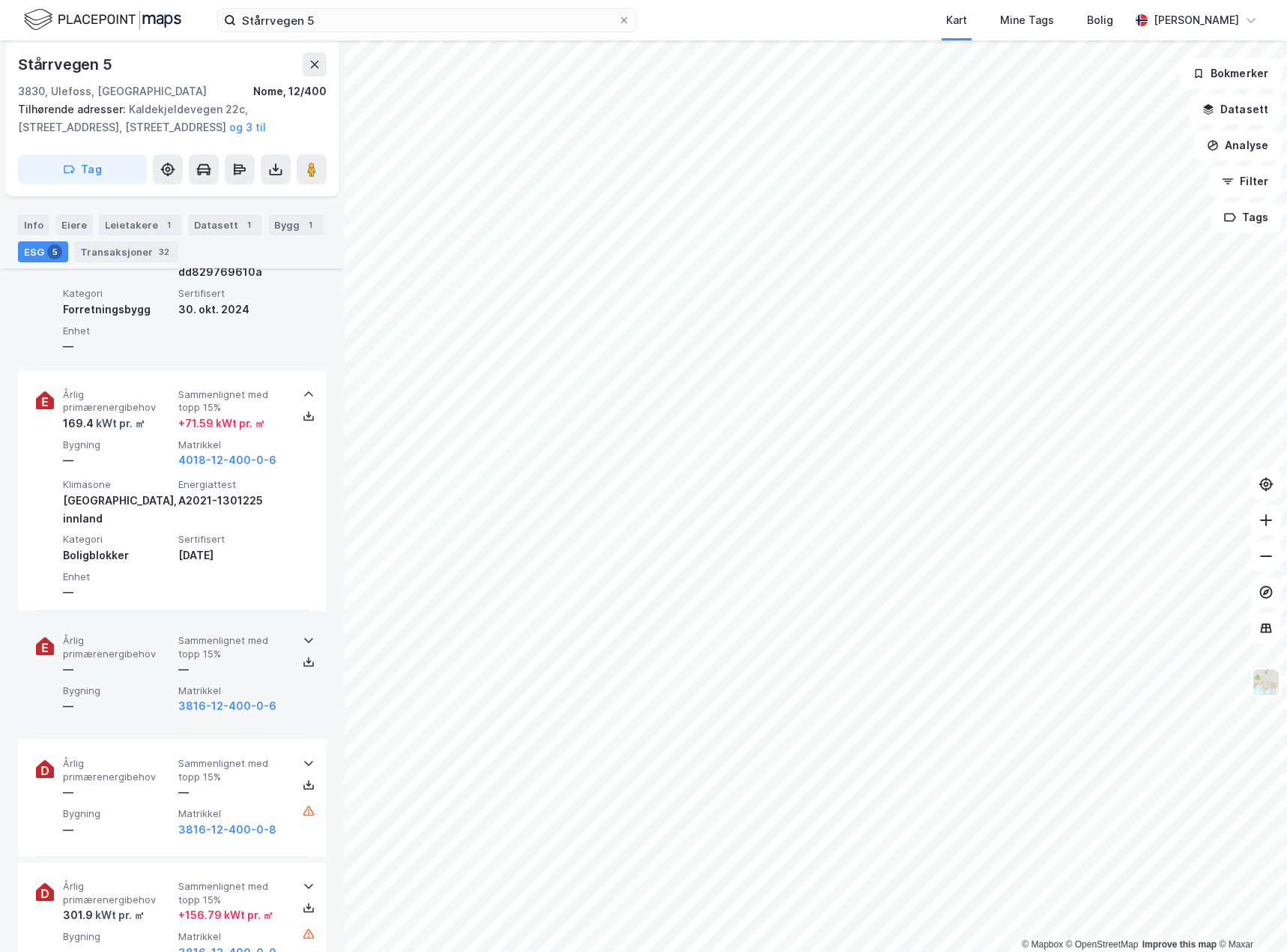
click at [302, 634] on icon at bounding box center [308, 640] width 12 height 12
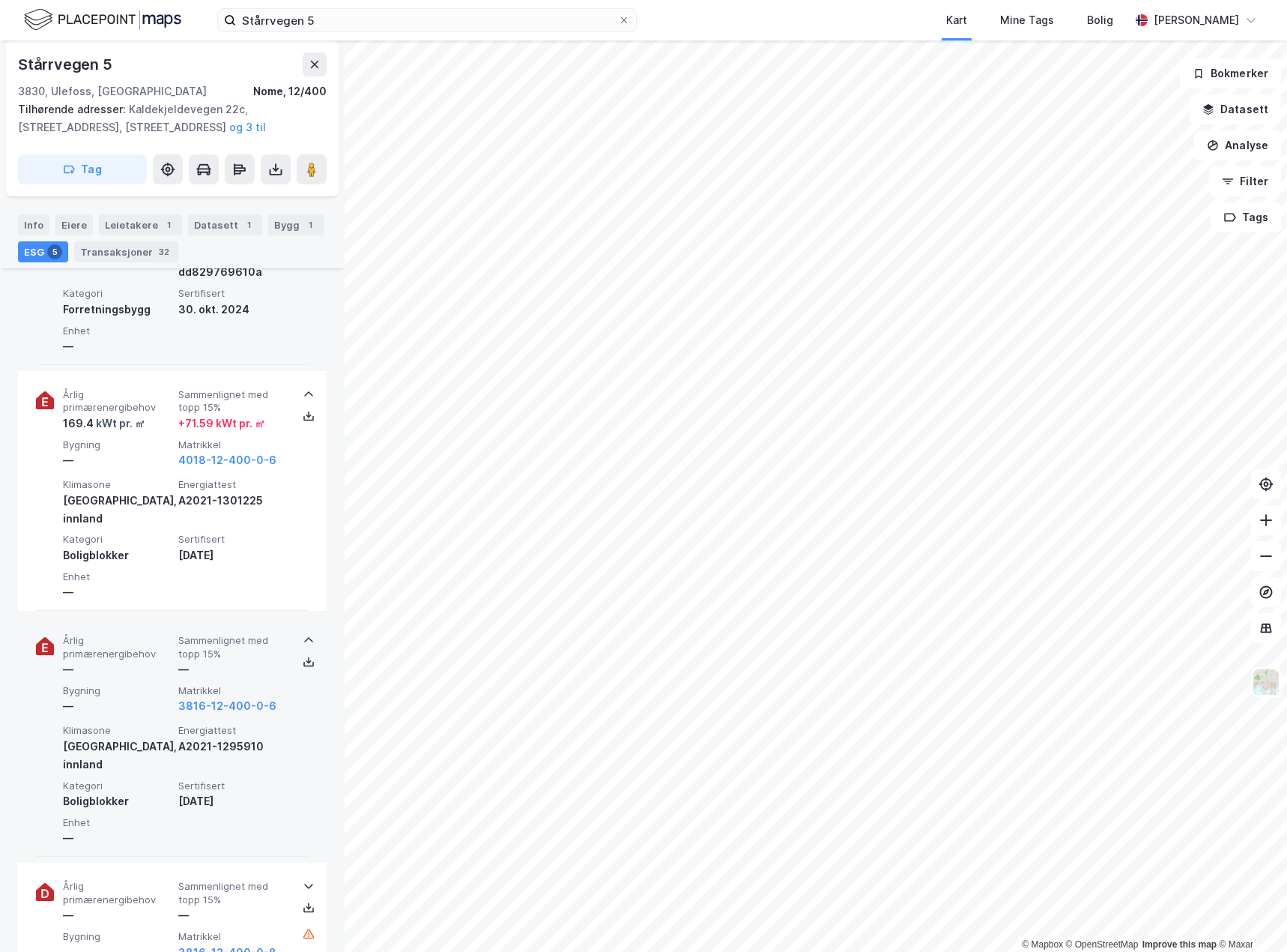
click at [302, 634] on icon at bounding box center [308, 640] width 12 height 12
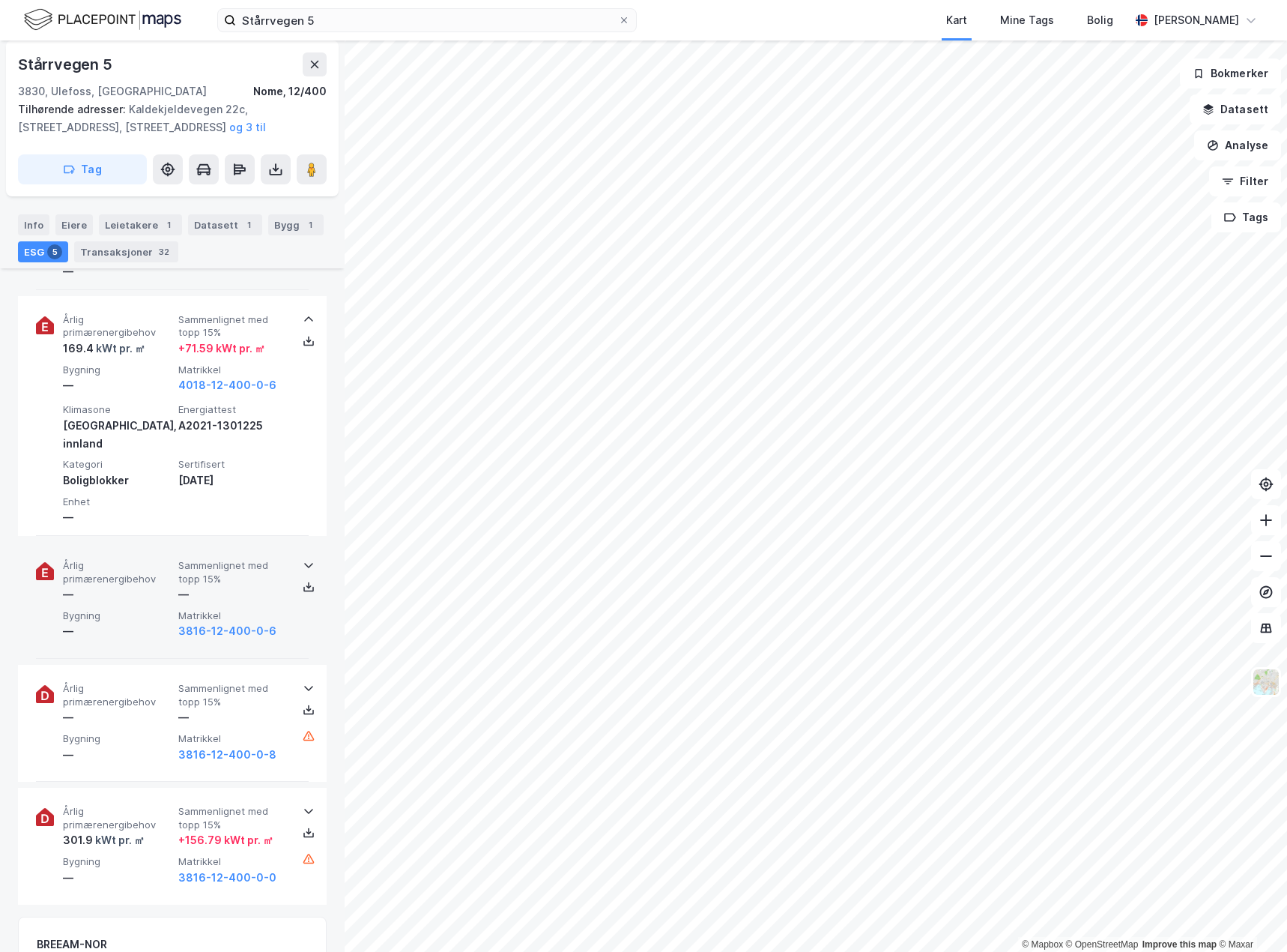
scroll to position [974, 0]
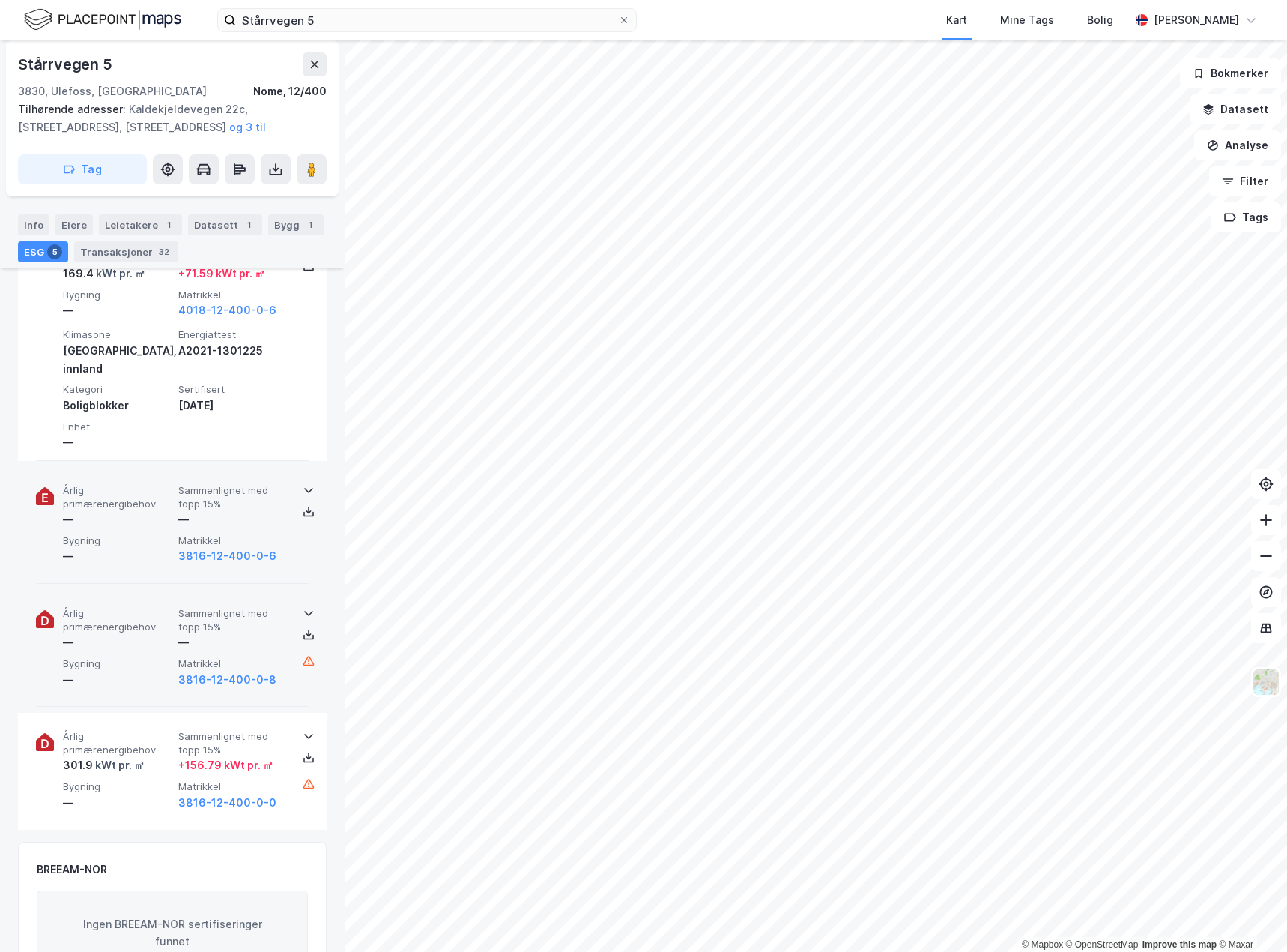
click at [302, 607] on icon at bounding box center [308, 613] width 12 height 12
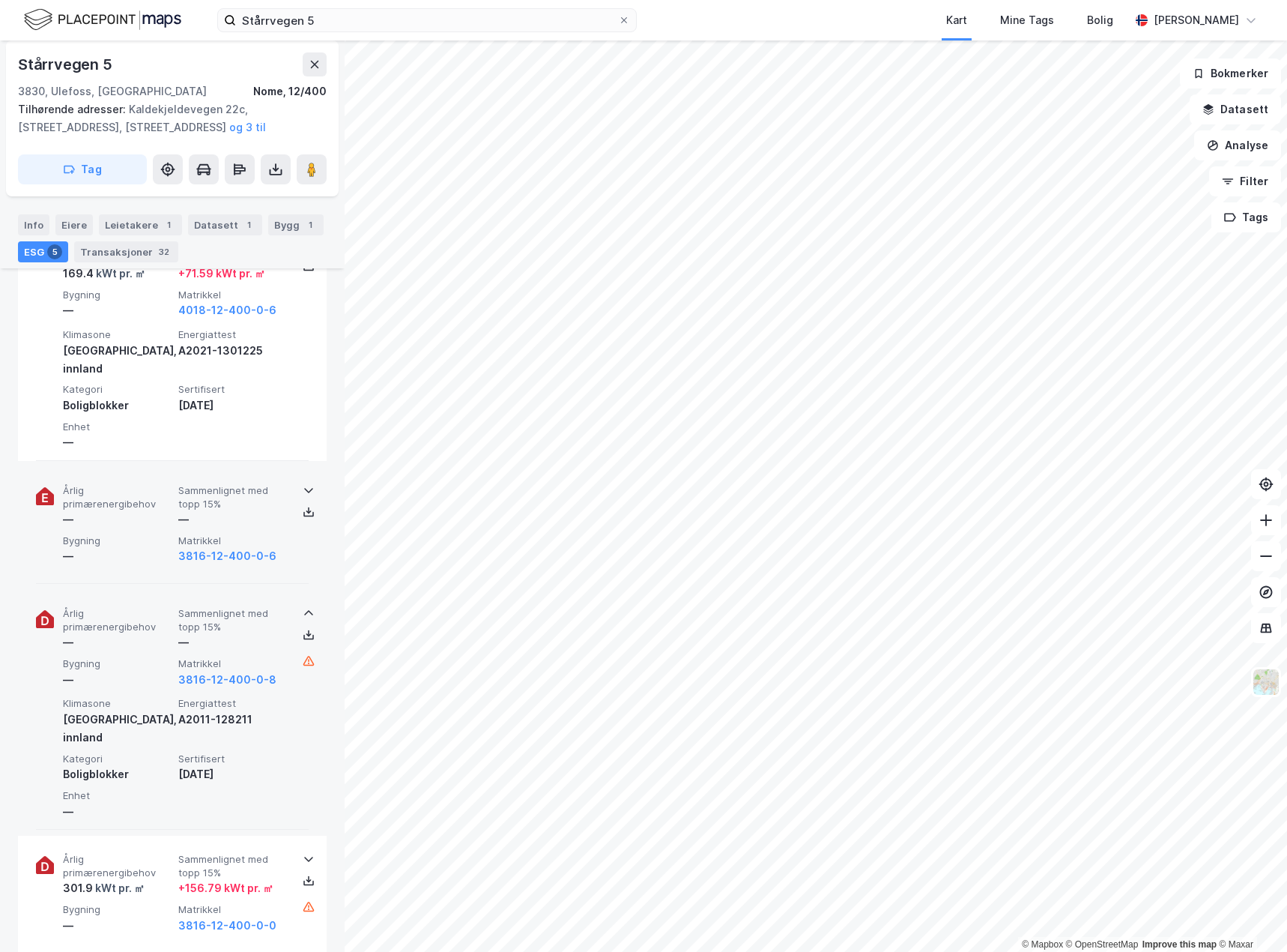
click at [302, 607] on icon at bounding box center [308, 613] width 12 height 12
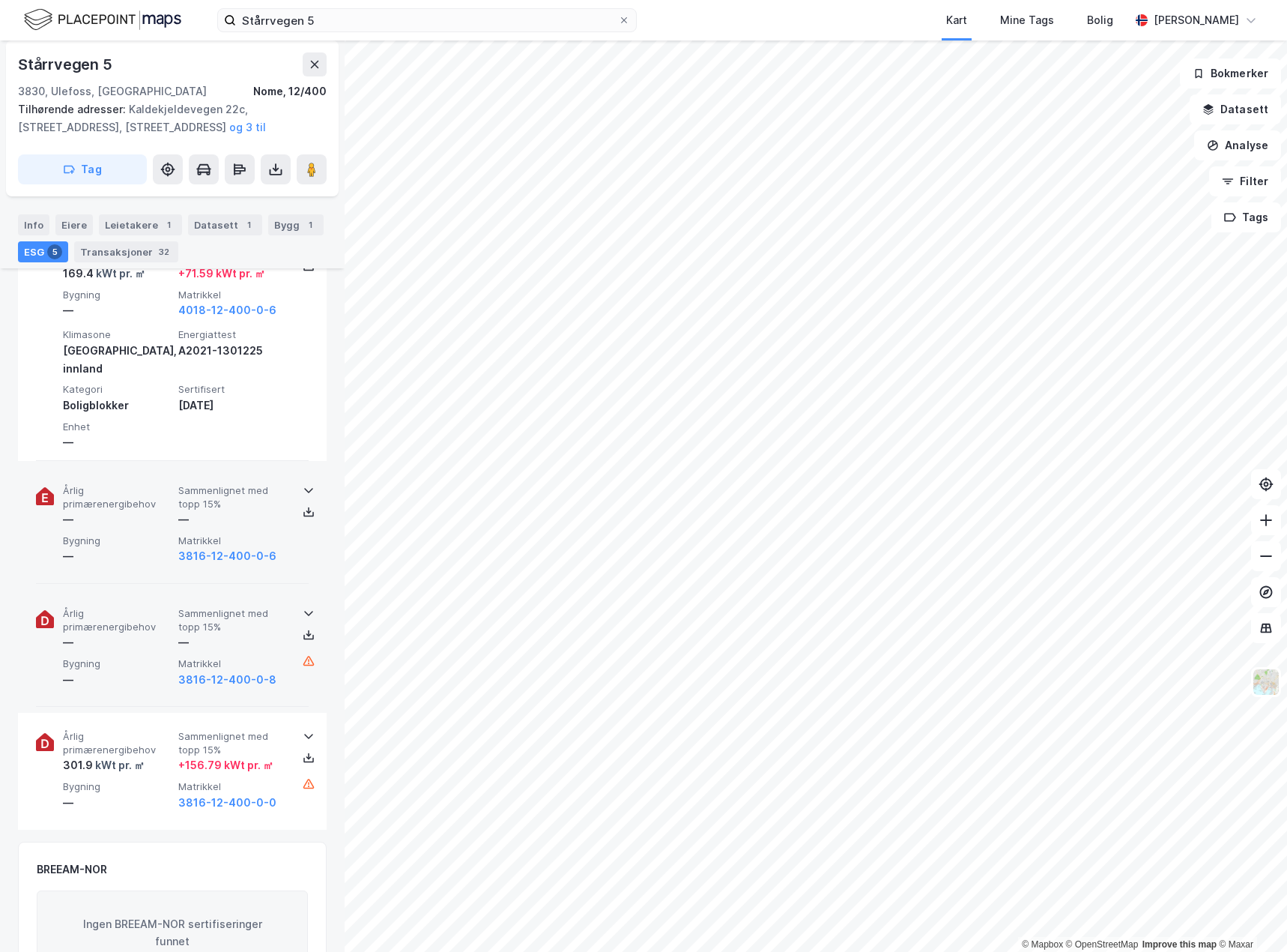
scroll to position [0, 0]
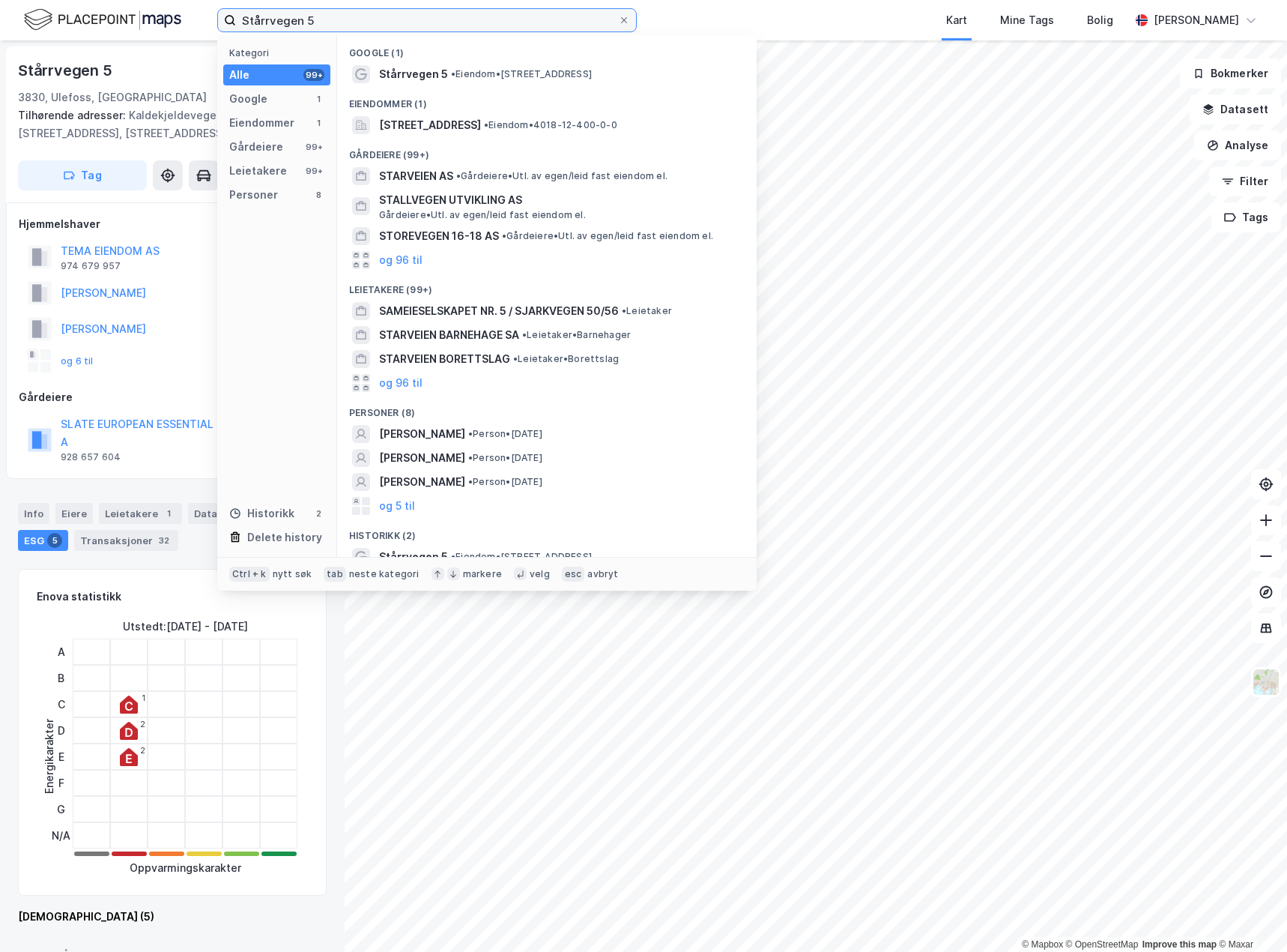
drag, startPoint x: 306, startPoint y: 22, endPoint x: 58, endPoint y: 33, distance: 248.2
click at [64, 35] on div "Stårrvegen 5 Kategori Alle 99+ Google 1 Eiendommer 1 Gårdeiere 99+ Leietakere 9…" at bounding box center [644, 20] width 1287 height 40
paste input "[STREET_ADDRESS]"
type input "[STREET_ADDRESS]"
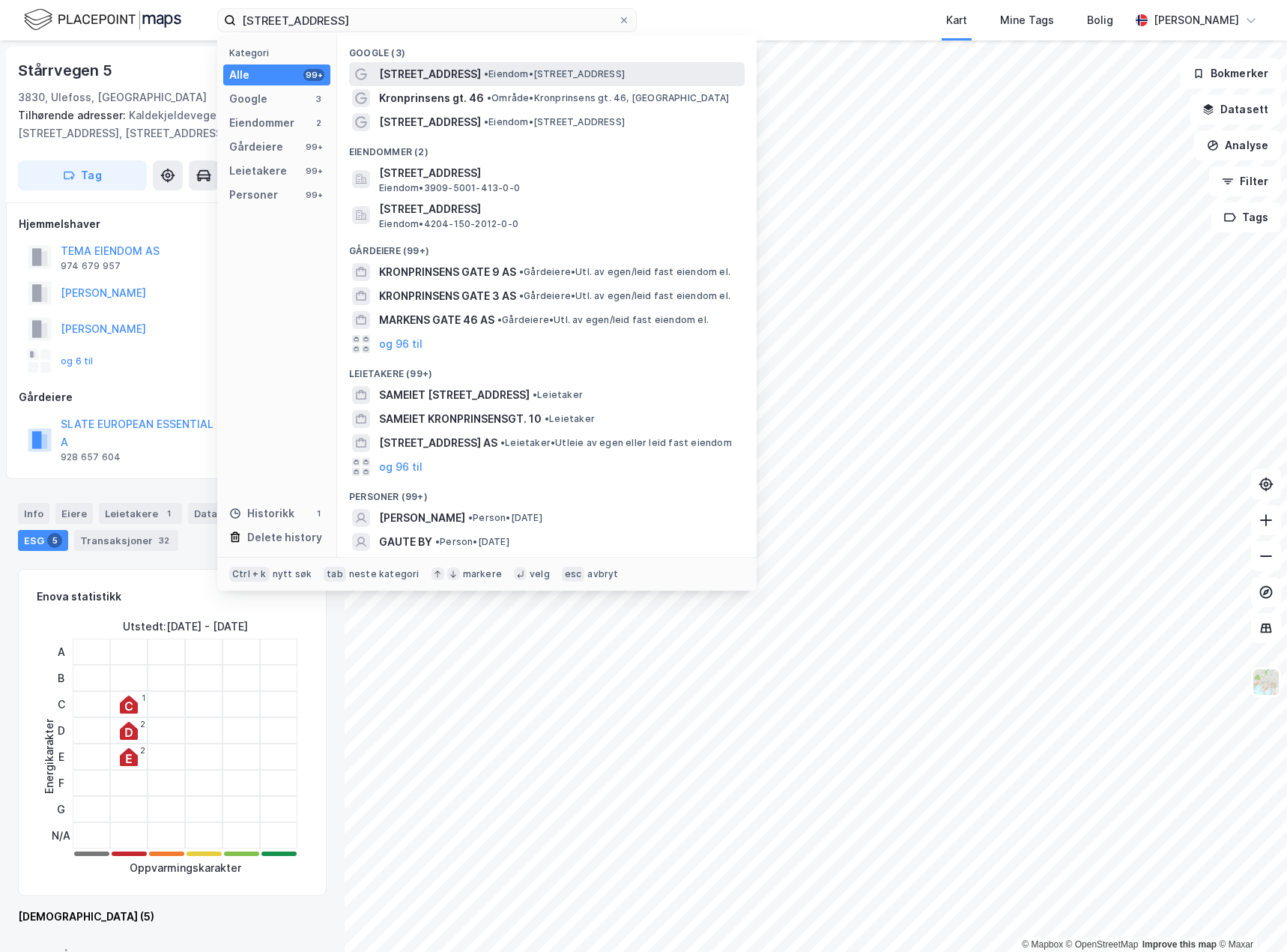
click at [440, 76] on span "[STREET_ADDRESS]" at bounding box center [430, 74] width 102 height 18
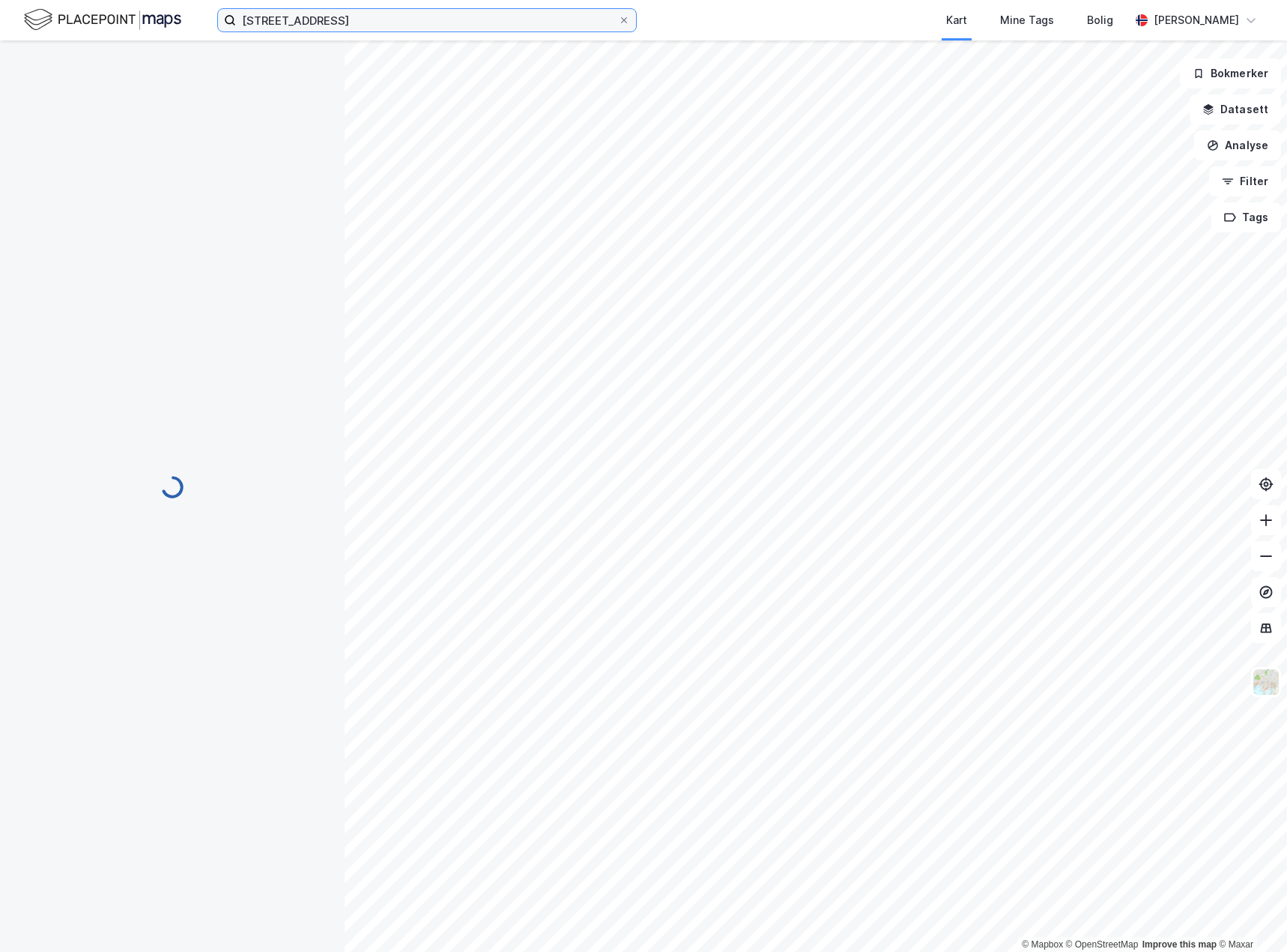
click at [393, 18] on input "[STREET_ADDRESS]" at bounding box center [427, 20] width 382 height 23
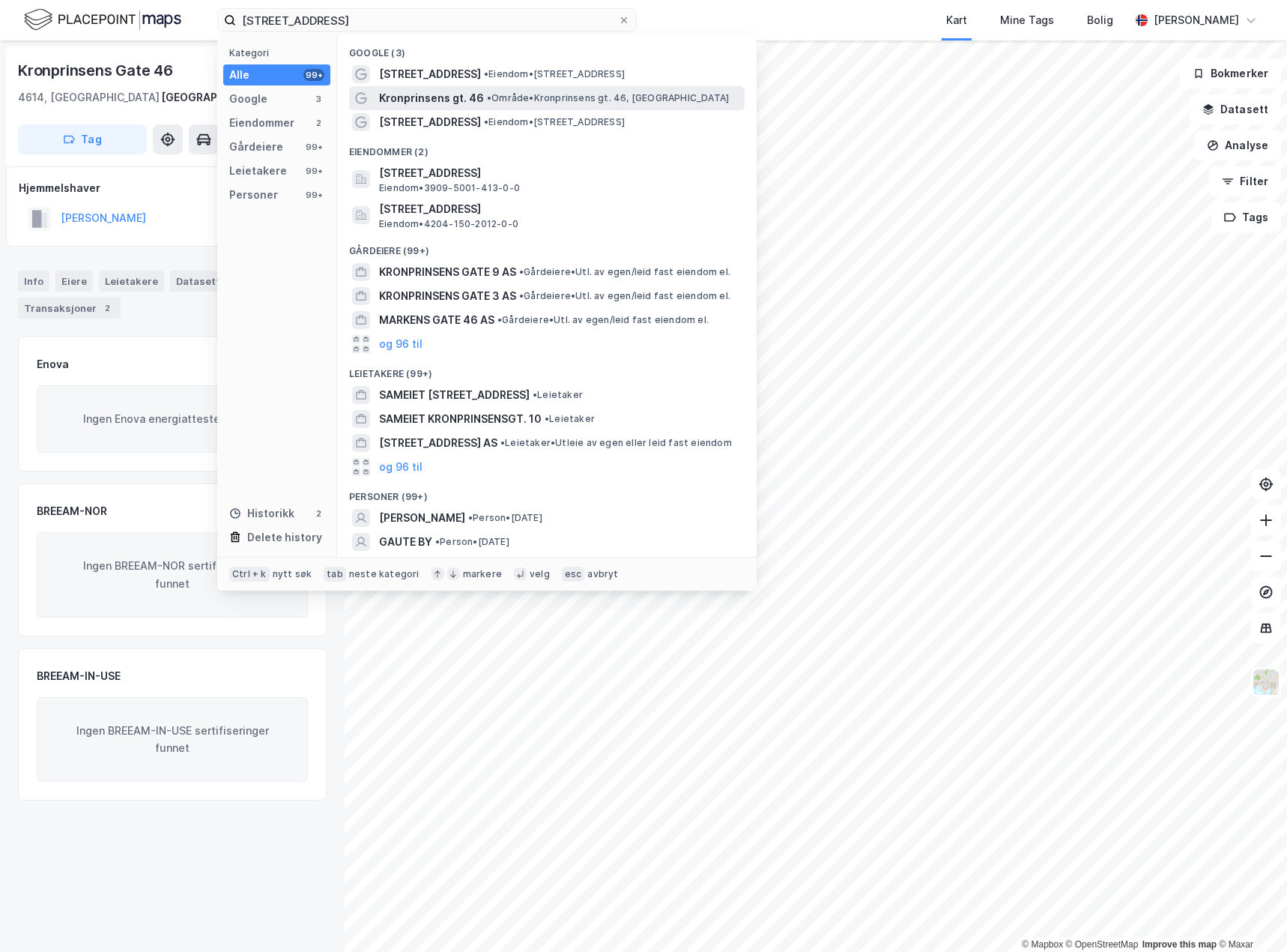
click at [452, 99] on span "Kronprinsens gt. 46" at bounding box center [431, 99] width 105 height 18
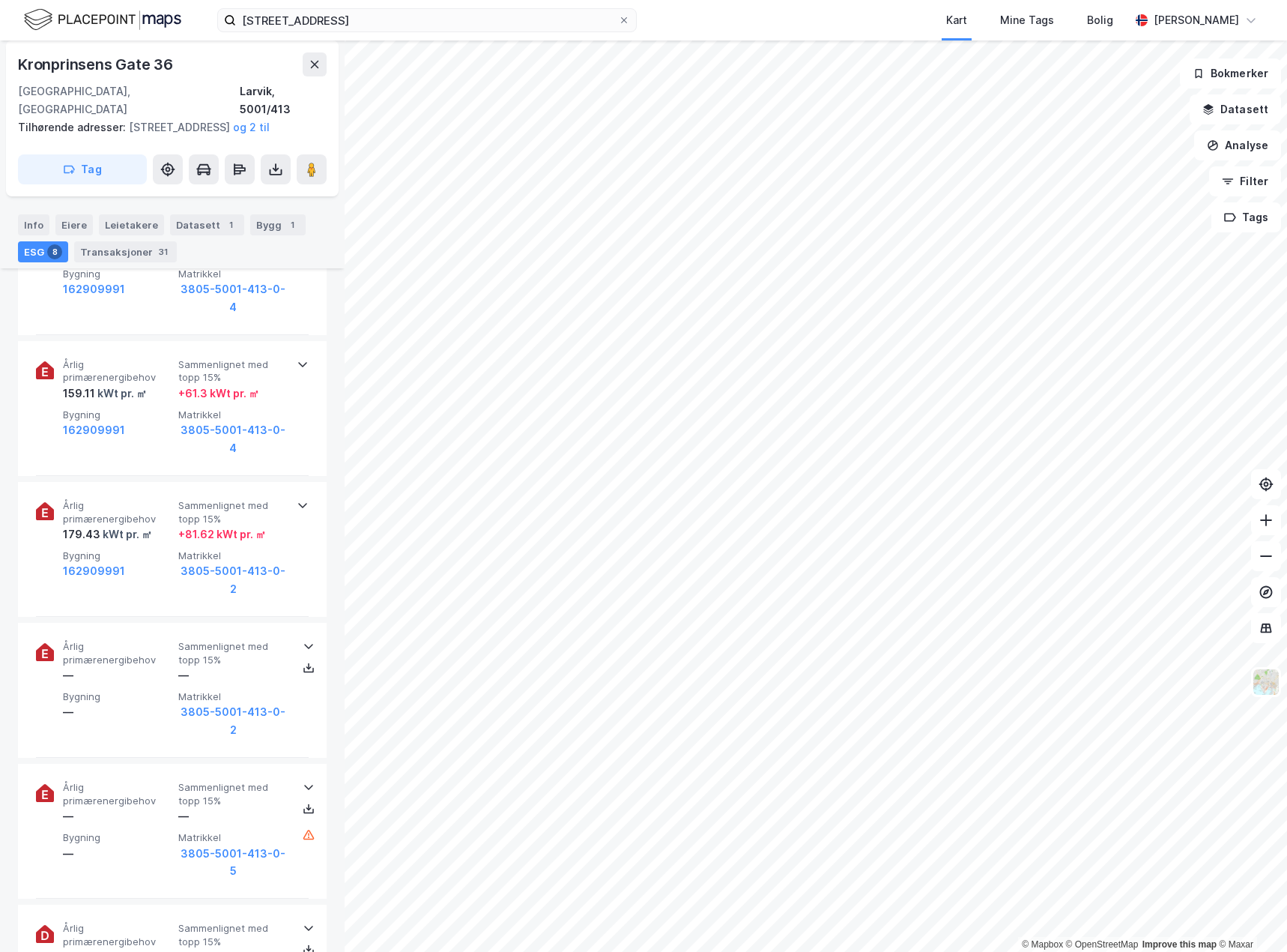
scroll to position [1124, 0]
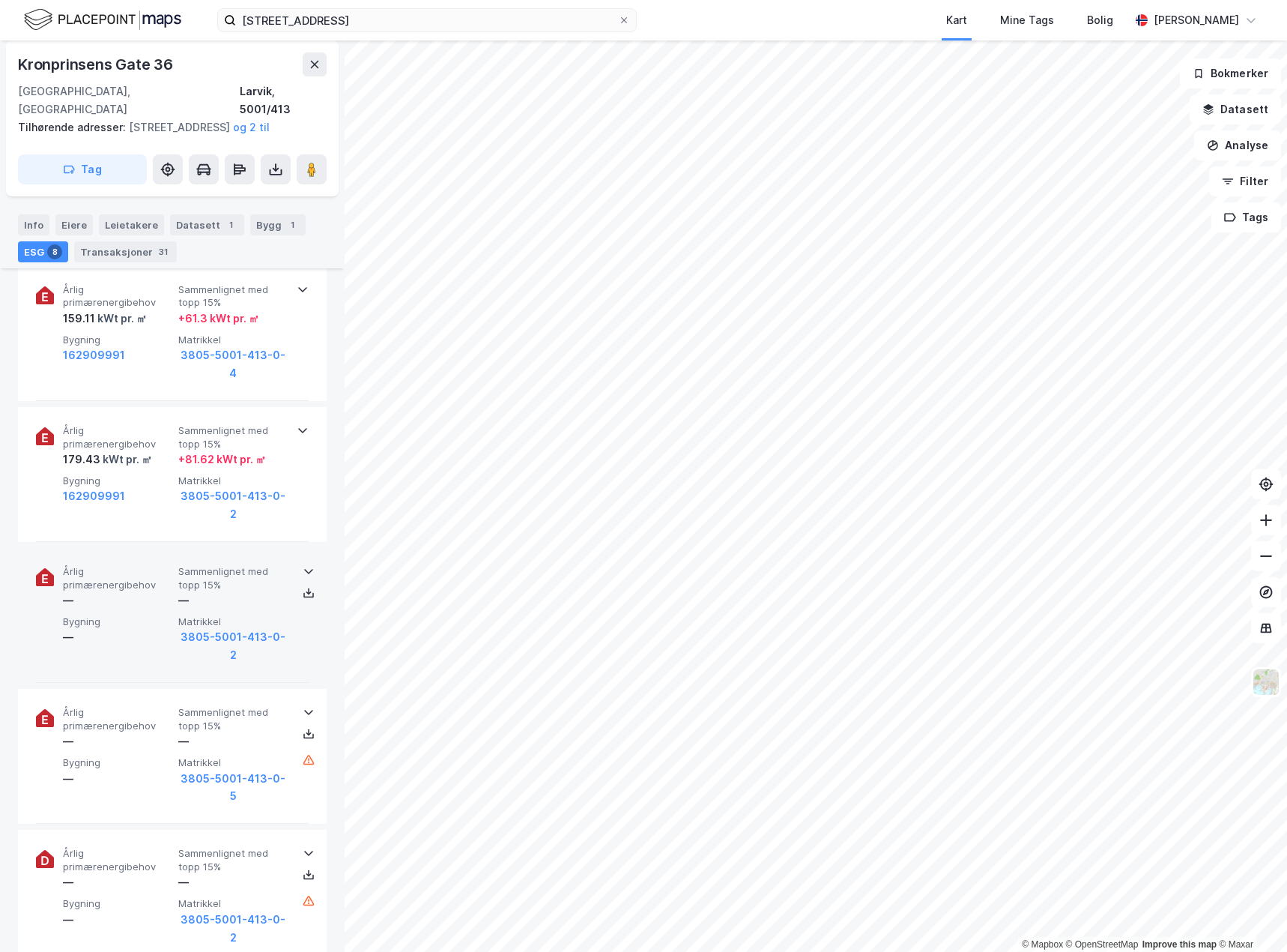
click at [305, 568] on icon at bounding box center [308, 571] width 9 height 5
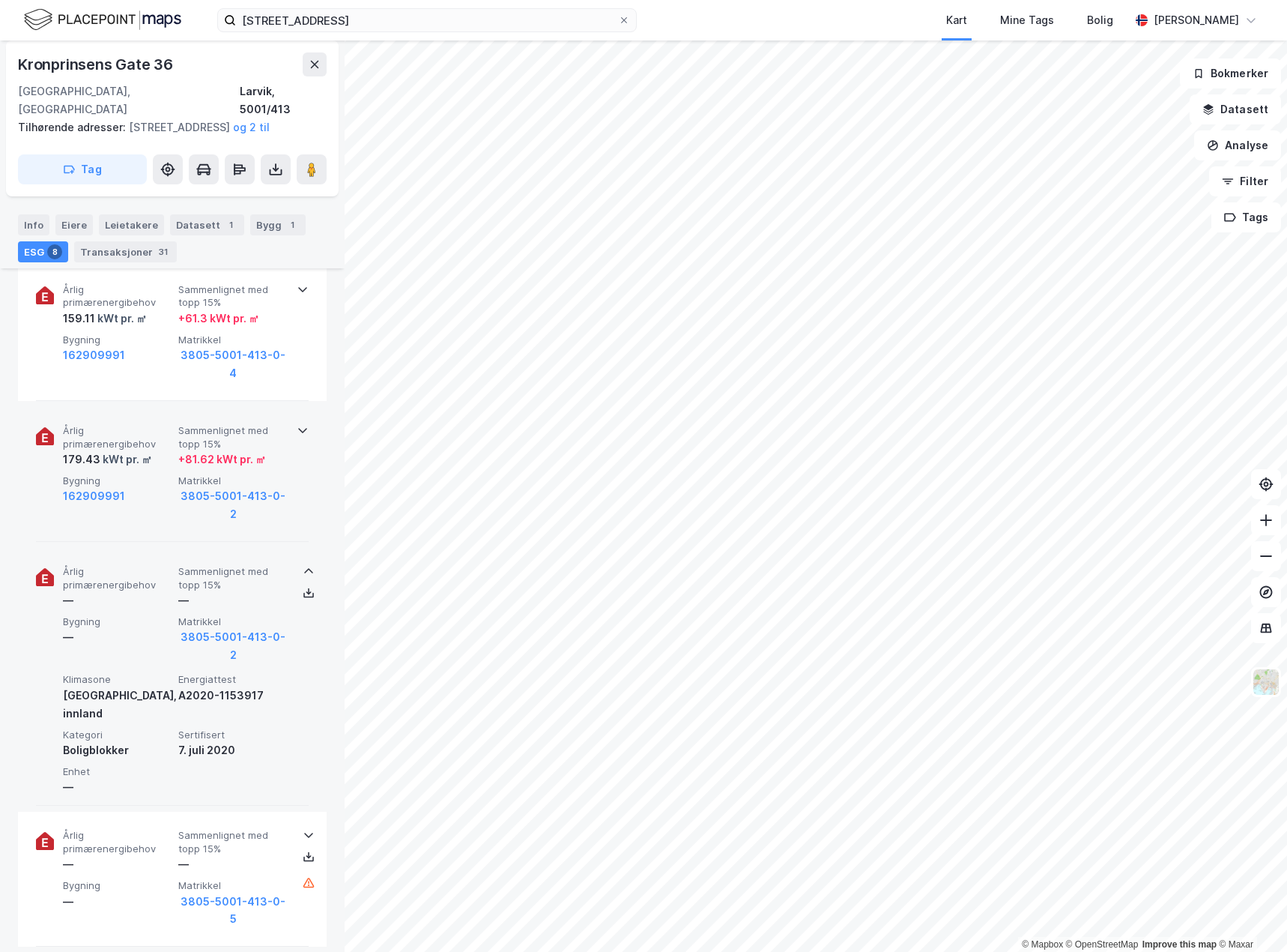
click at [303, 407] on div "Årlig primærenergibehov 179.43 kWt pr. ㎡ Sammenlignet med topp 15% + 81.62 kWt …" at bounding box center [172, 474] width 308 height 135
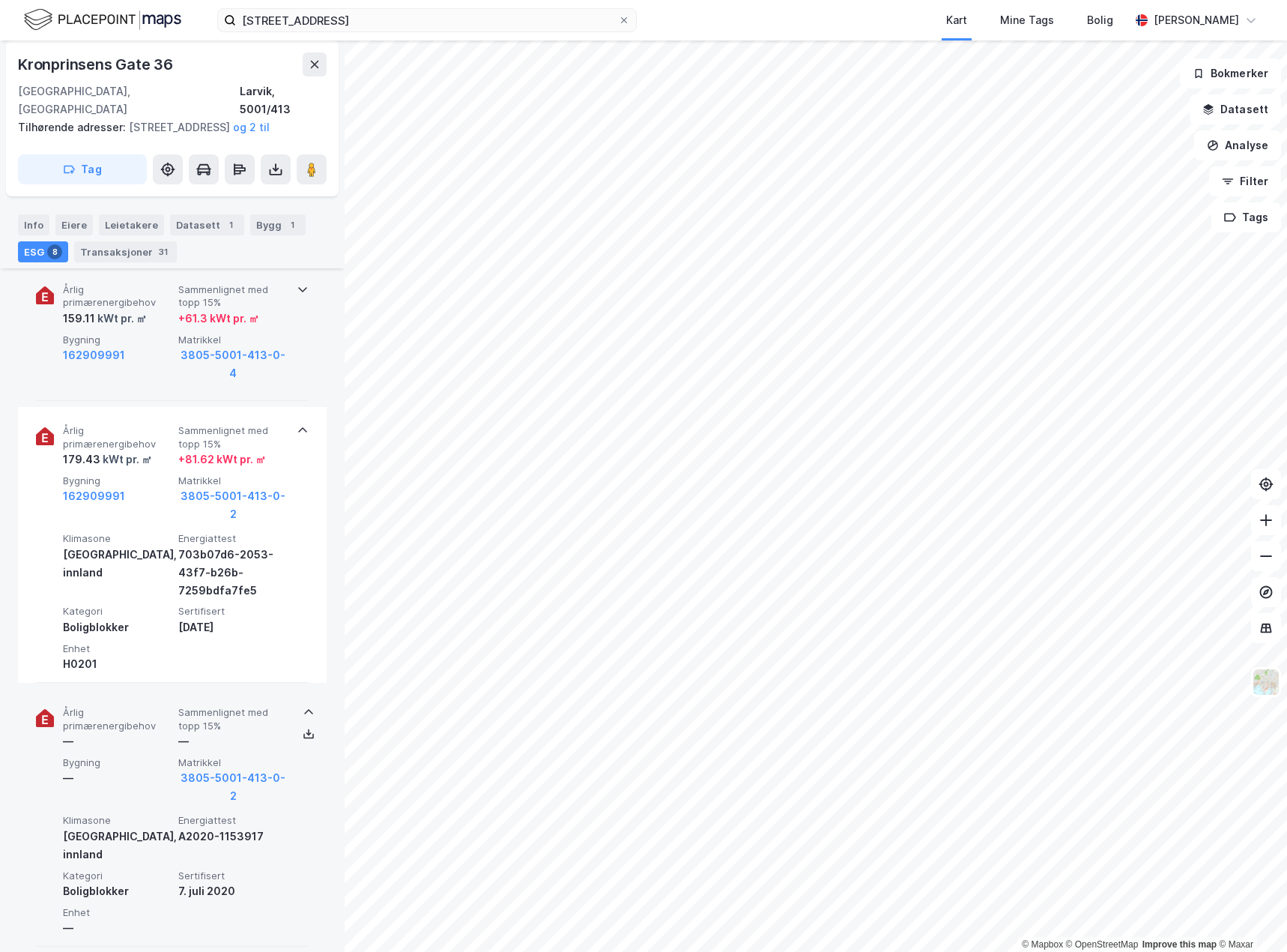
click at [296, 283] on icon at bounding box center [302, 290] width 12 height 12
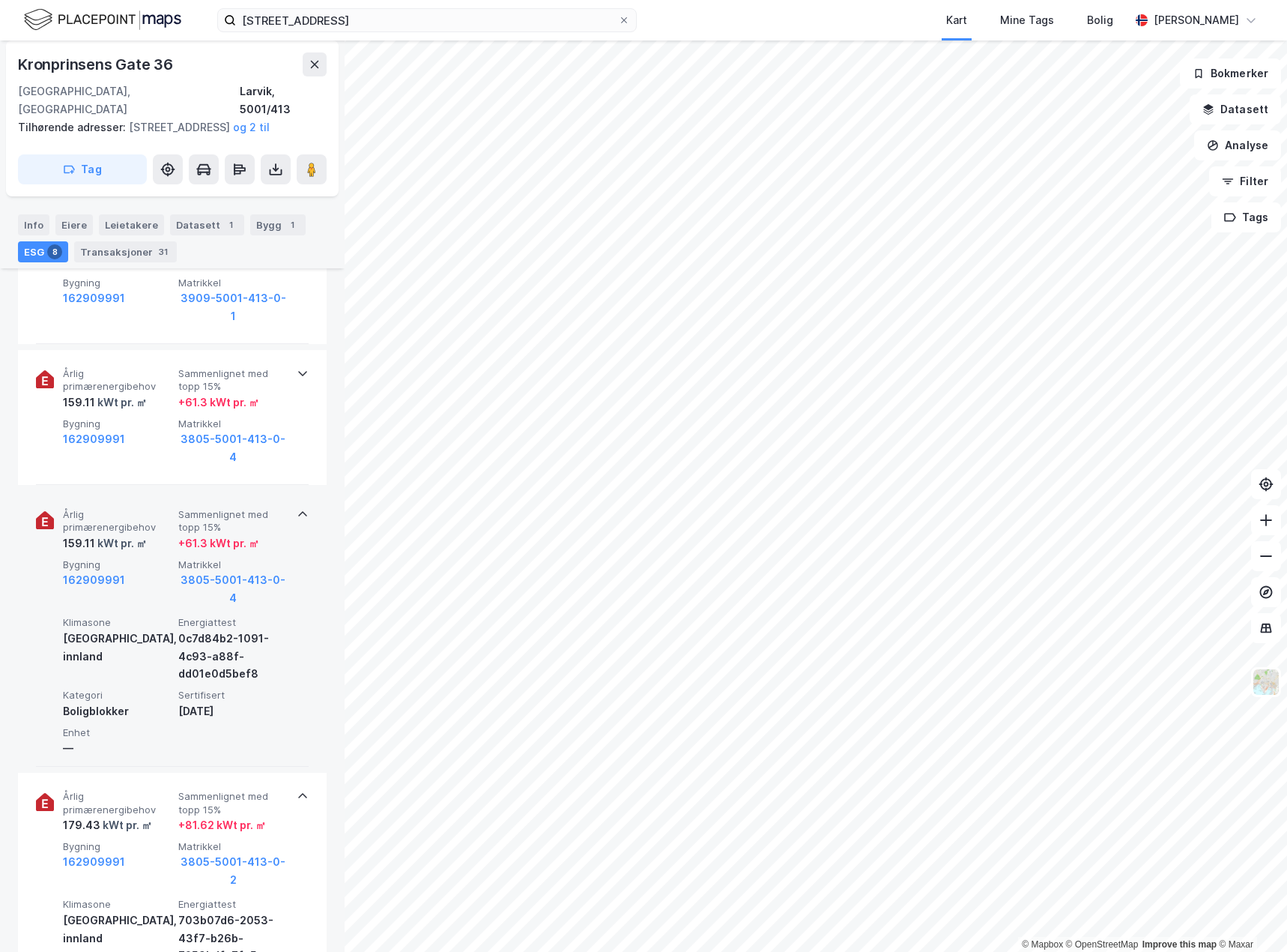
scroll to position [750, 0]
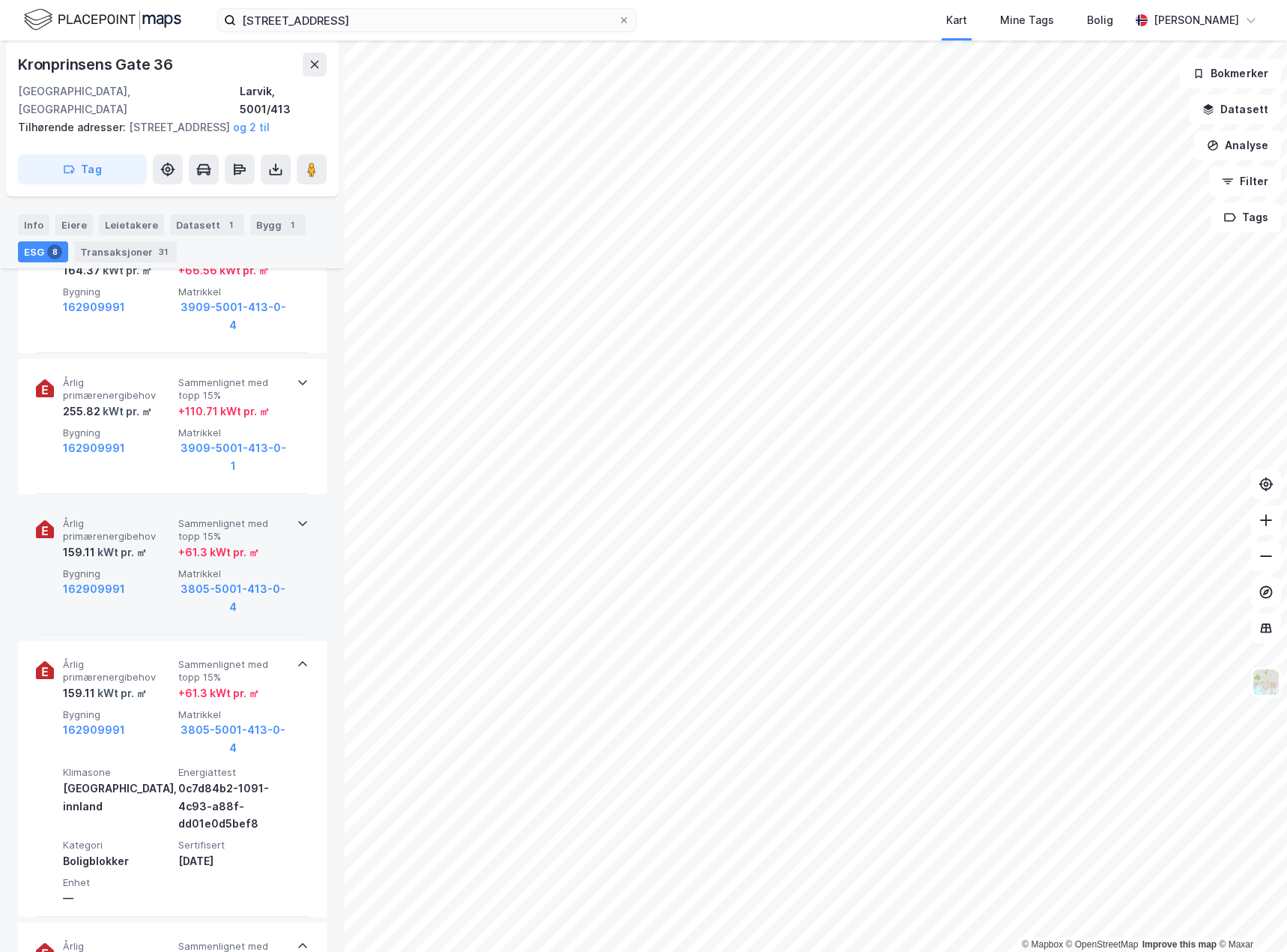
click at [302, 517] on icon at bounding box center [302, 523] width 12 height 12
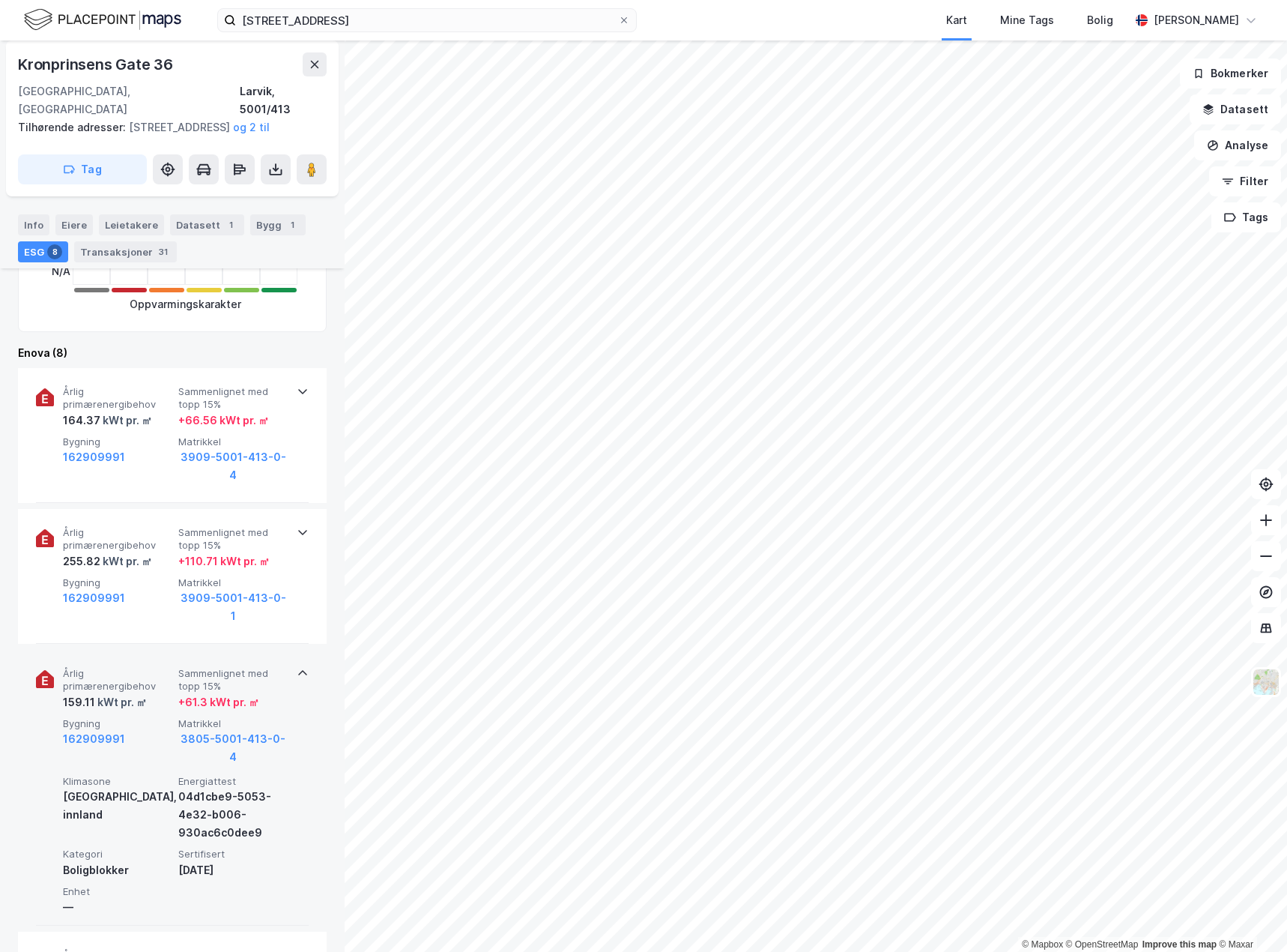
scroll to position [525, 0]
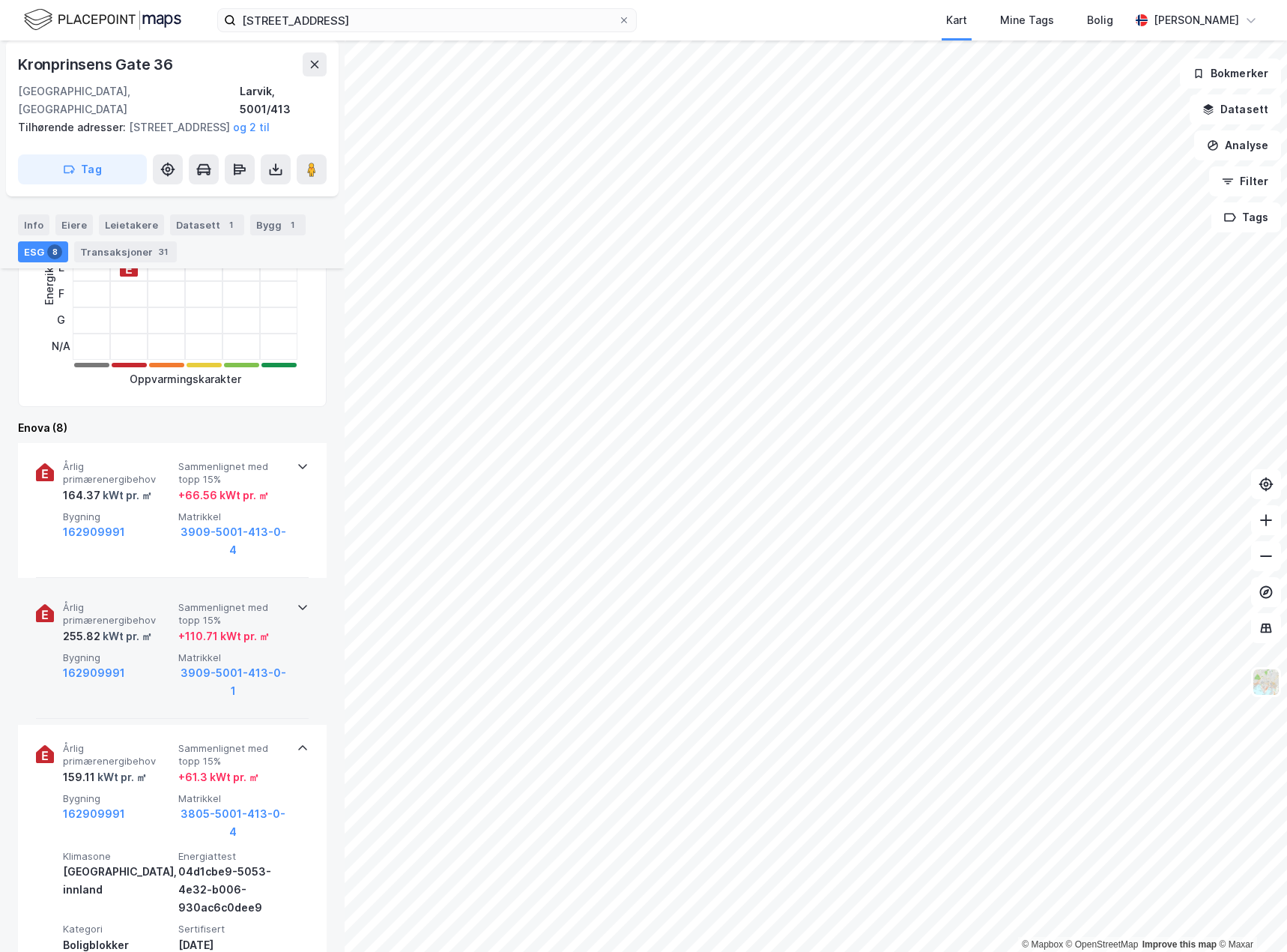
click at [299, 608] on icon at bounding box center [302, 607] width 12 height 12
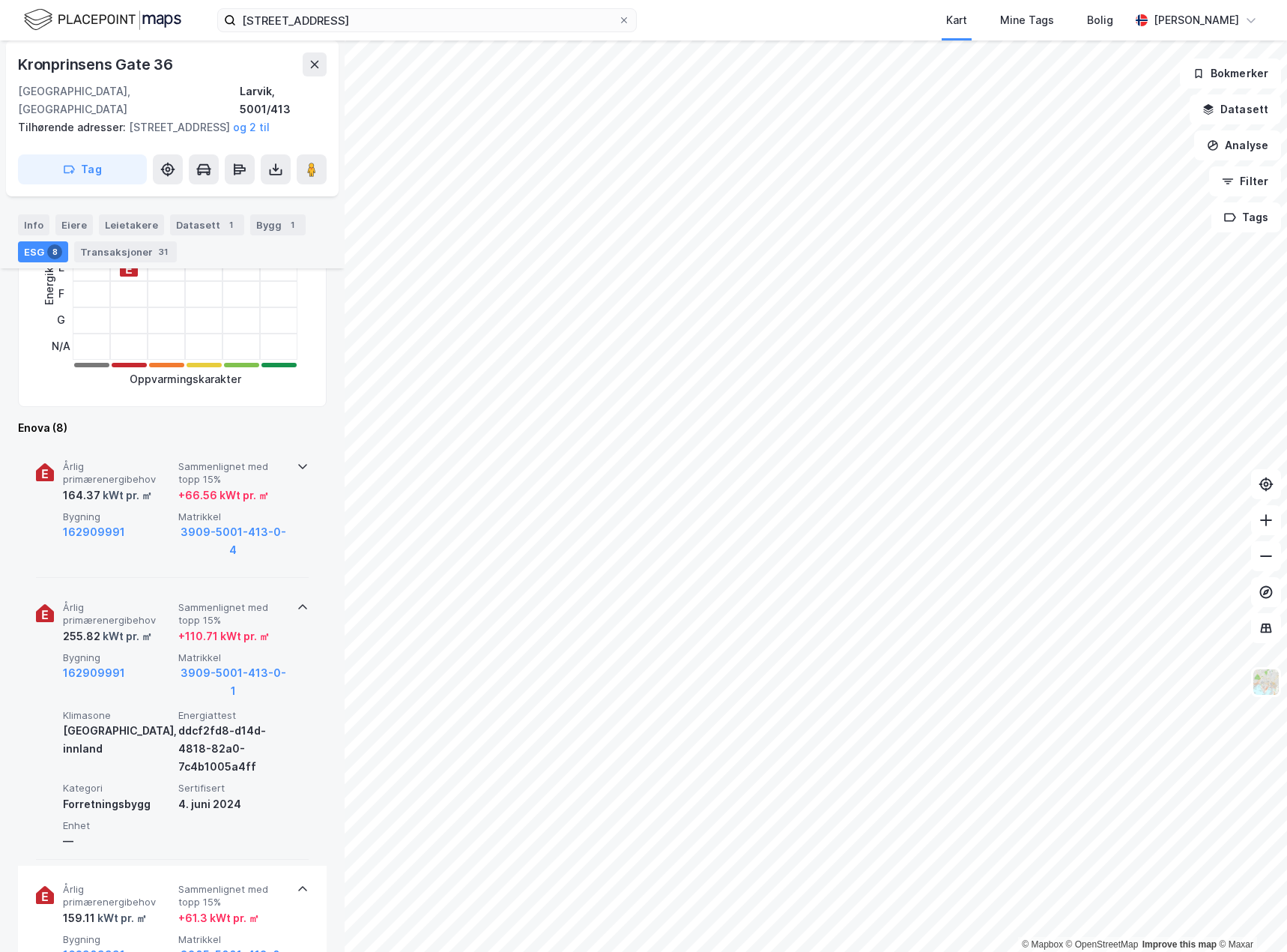
click at [301, 467] on icon at bounding box center [302, 466] width 12 height 12
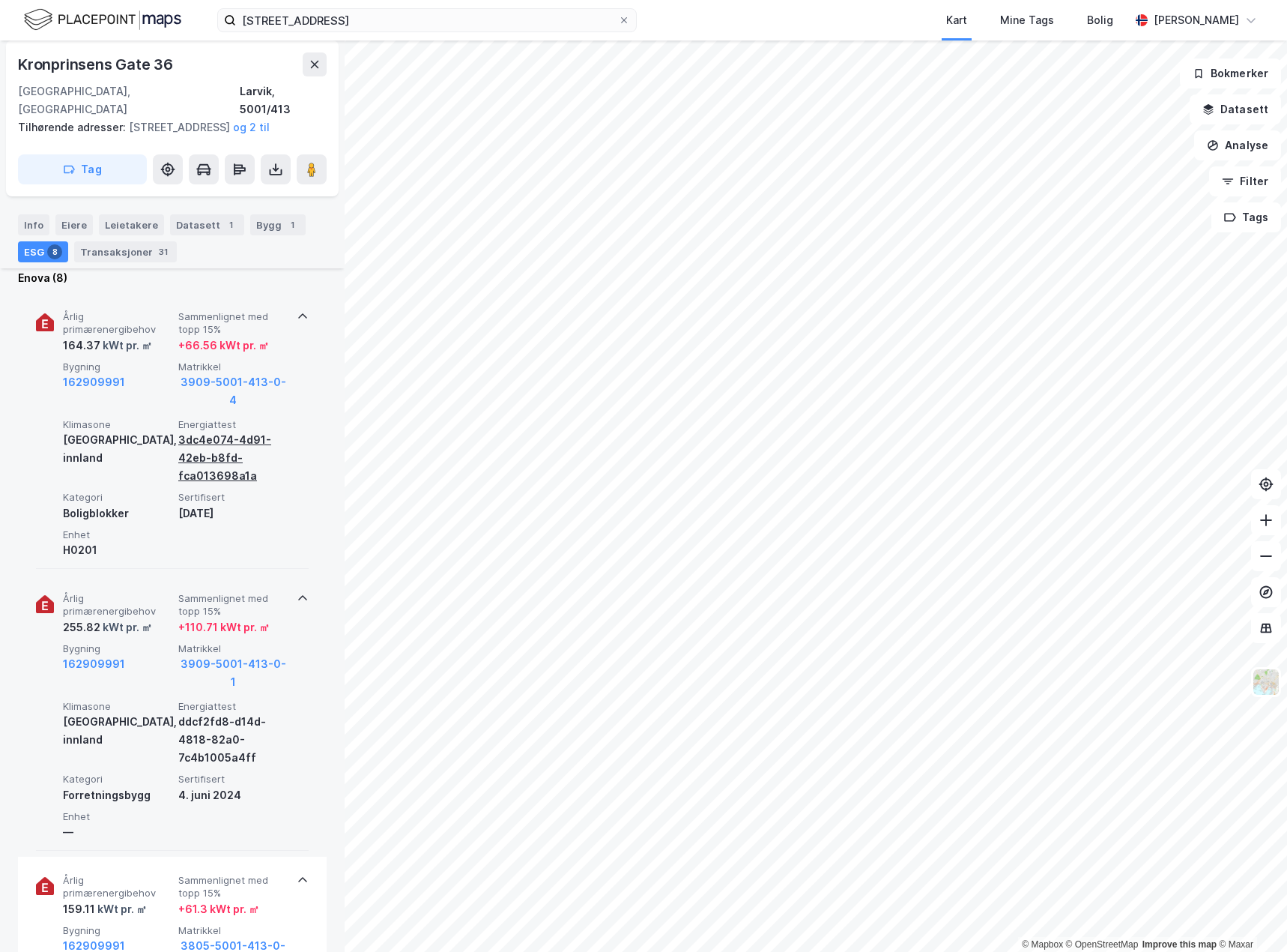
scroll to position [750, 0]
